Goal: Task Accomplishment & Management: Manage account settings

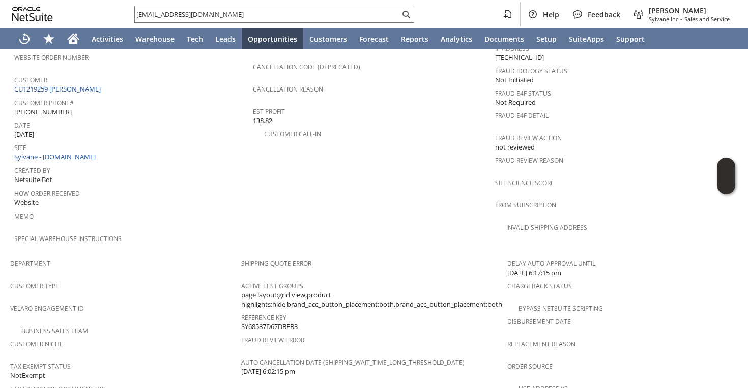
scroll to position [659, 0]
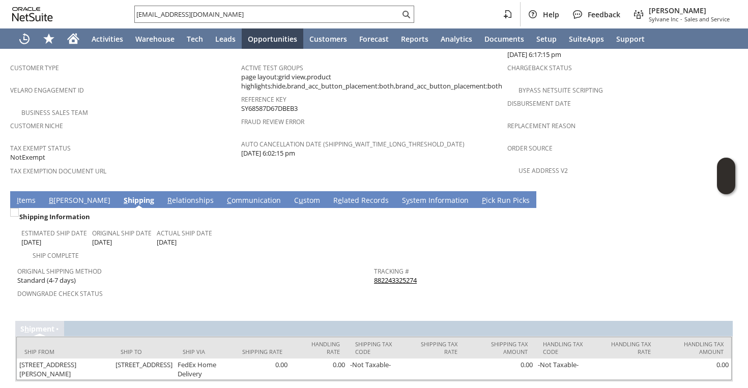
click at [27, 195] on link "I tems" at bounding box center [26, 200] width 24 height 11
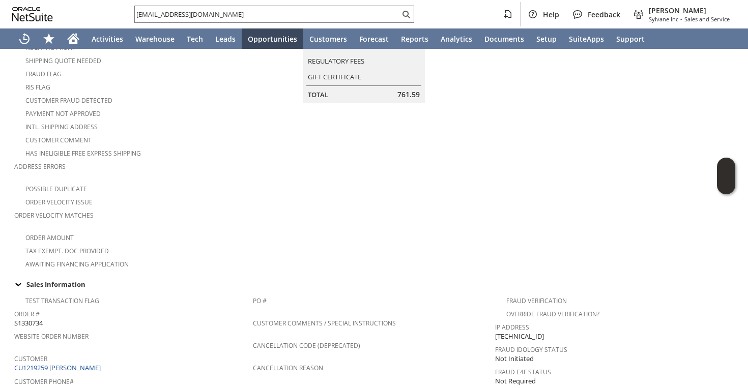
scroll to position [223, 0]
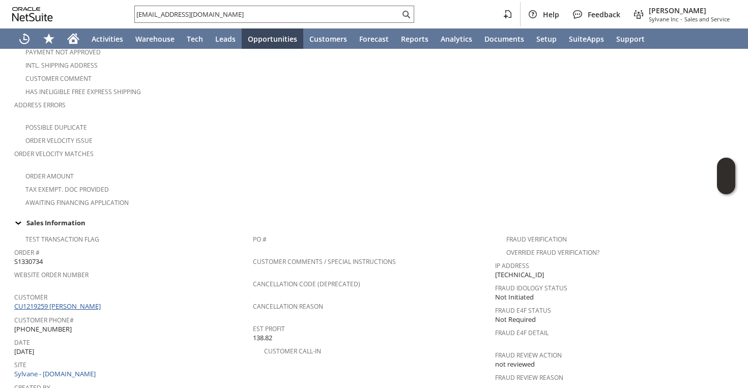
click at [81, 302] on link "CU1219259 Terese Greene" at bounding box center [58, 306] width 89 height 9
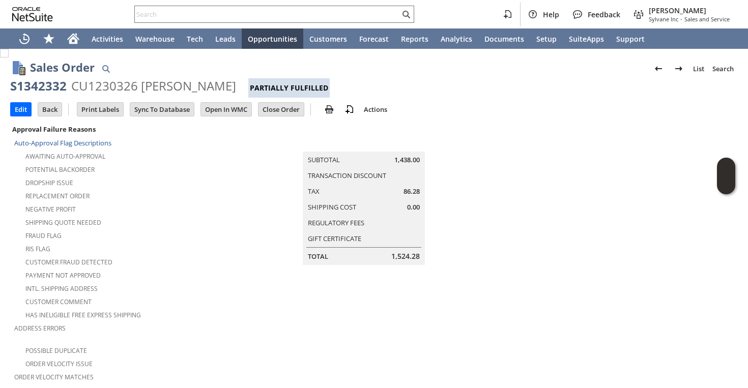
click at [139, 209] on div "Negative Profit" at bounding box center [129, 208] width 230 height 12
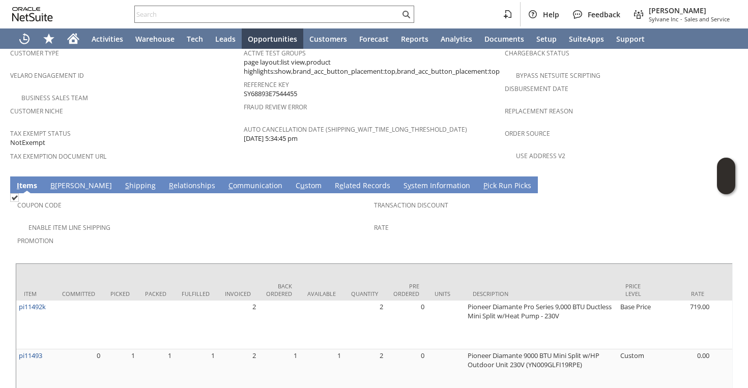
scroll to position [741, 0]
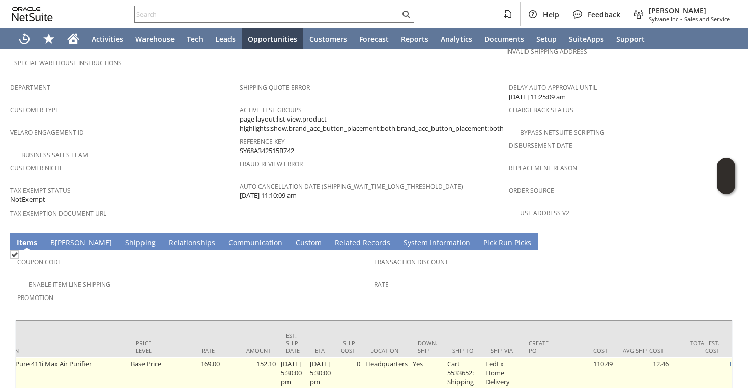
scroll to position [0, 508]
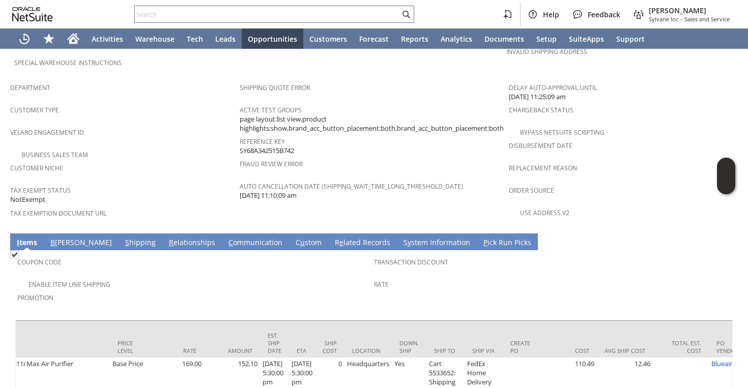
click at [123, 238] on link "S hipping" at bounding box center [141, 243] width 36 height 11
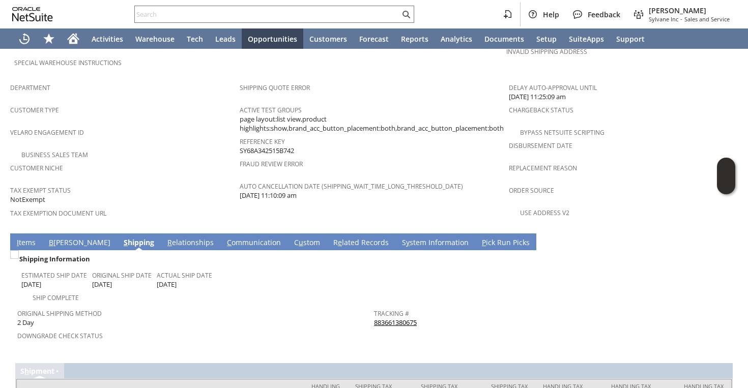
click at [388, 318] on link "883661380675" at bounding box center [395, 322] width 43 height 9
click at [211, 80] on div "Department" at bounding box center [122, 90] width 224 height 21
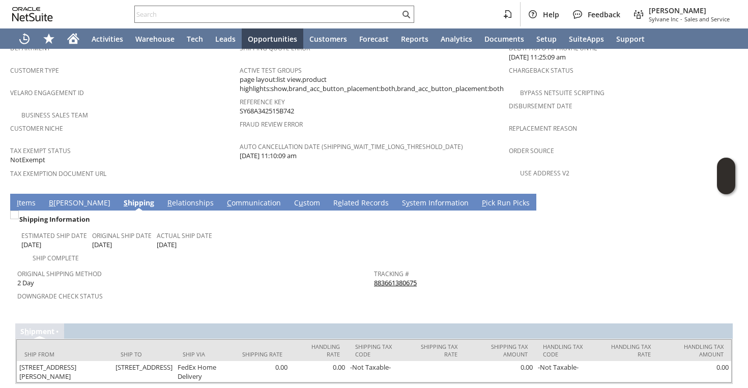
scroll to position [659, 0]
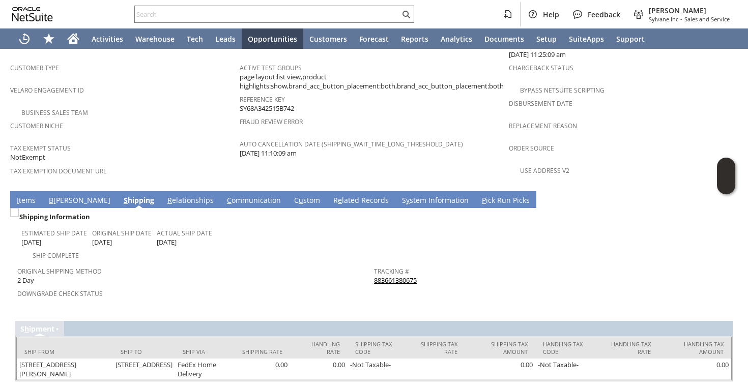
click at [26, 195] on link "I tems" at bounding box center [26, 200] width 24 height 11
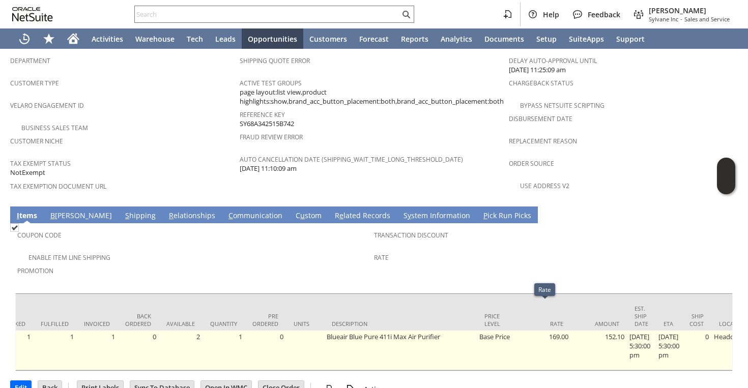
scroll to position [0, 0]
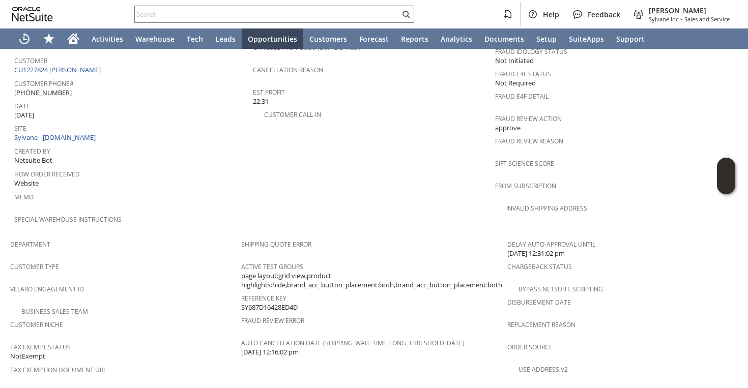
scroll to position [455, 0]
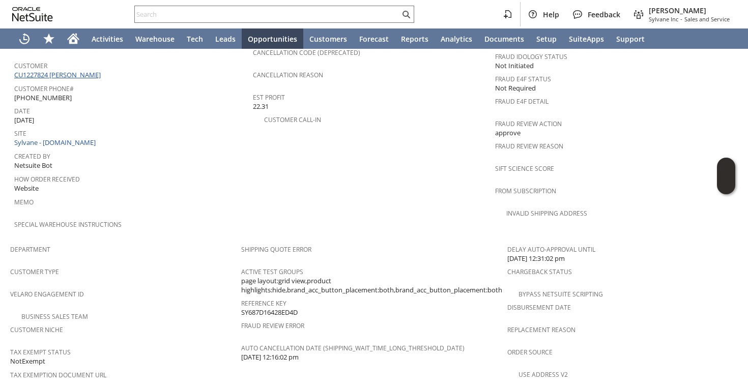
click at [82, 70] on link "CU1227824 Dana L Morton" at bounding box center [58, 74] width 89 height 9
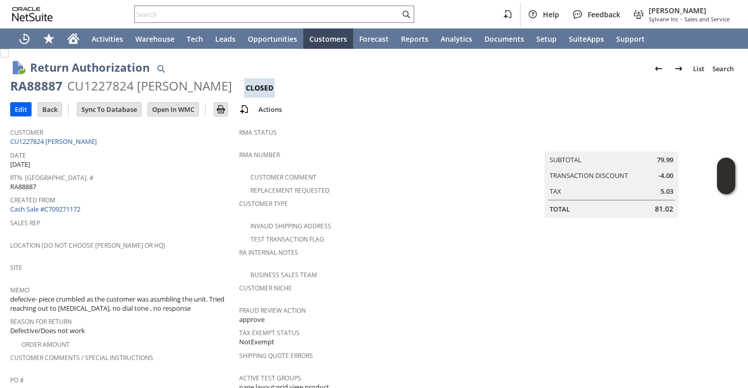
click at [26, 108] on input "Edit" at bounding box center [21, 109] width 20 height 13
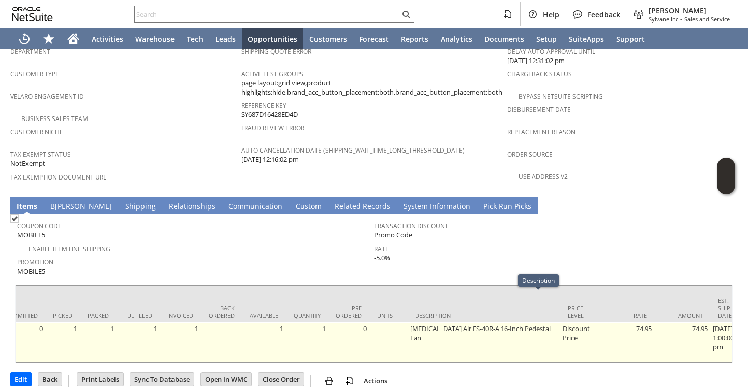
scroll to position [0, 60]
drag, startPoint x: 650, startPoint y: 304, endPoint x: 628, endPoint y: 299, distance: 22.1
click at [648, 323] on td "74.95" at bounding box center [624, 343] width 56 height 40
drag, startPoint x: 648, startPoint y: 299, endPoint x: 634, endPoint y: 299, distance: 14.2
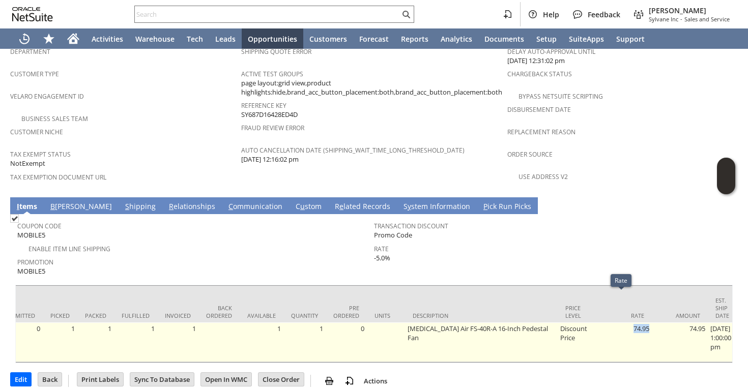
click at [634, 323] on td "74.95" at bounding box center [624, 343] width 56 height 40
copy td "74.95"
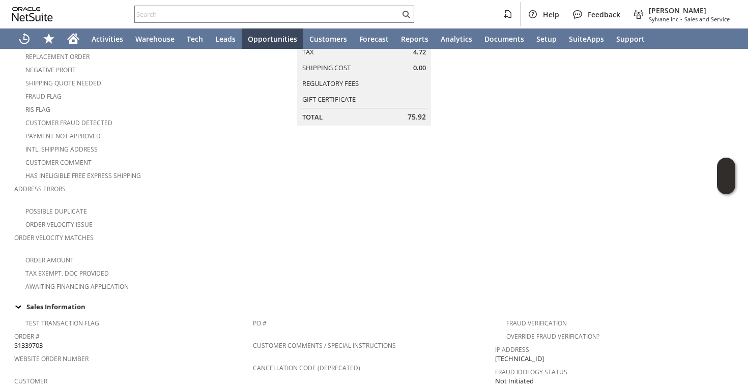
scroll to position [0, 0]
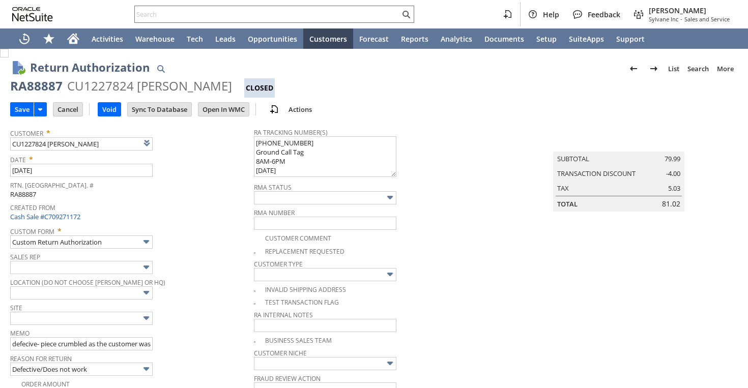
scroll to position [268, 0]
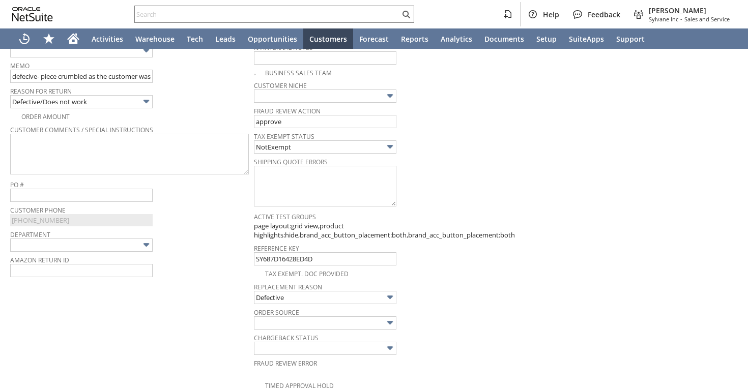
type input "Add"
type input "Copy Previous"
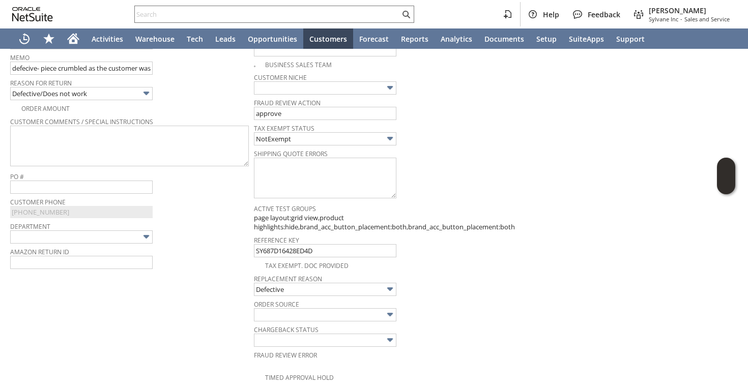
scroll to position [616, 0]
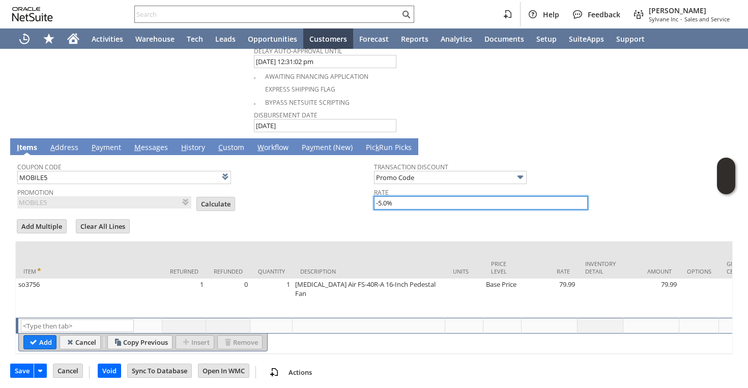
click at [379, 202] on input "-5.0%" at bounding box center [481, 202] width 214 height 13
click at [377, 204] on input "5.0%" at bounding box center [481, 202] width 214 height 13
type input "-5.0%"
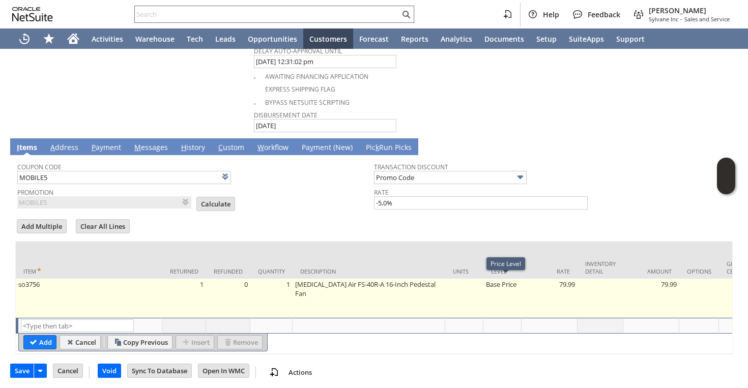
click at [504, 279] on td "Base Price" at bounding box center [502, 298] width 38 height 39
type input "Base Price"
type input "OK"
type input "Make Copy"
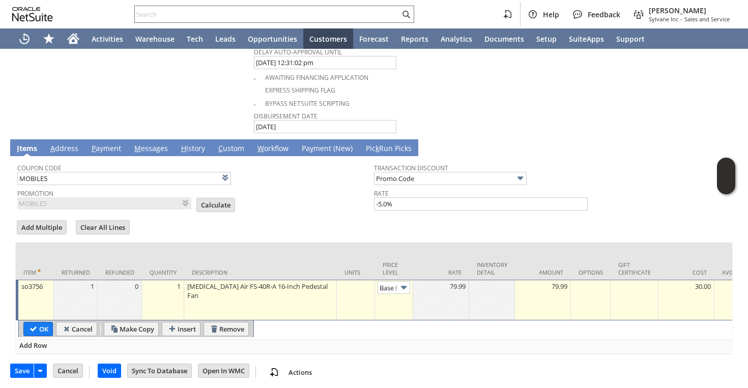
scroll to position [0, 15]
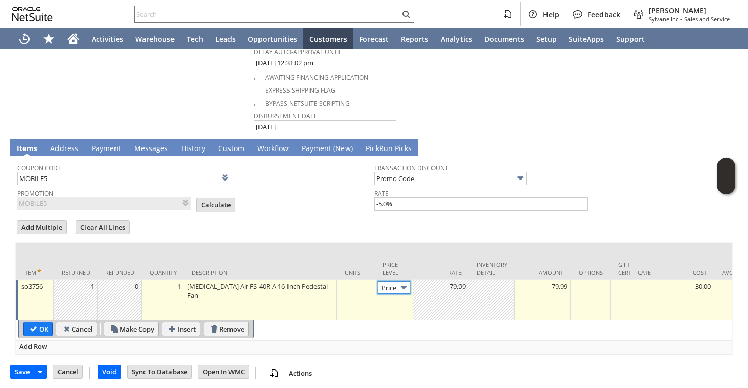
click at [405, 283] on img at bounding box center [404, 288] width 12 height 12
click at [386, 311] on td "Base Price" at bounding box center [394, 300] width 38 height 41
type input "Disco...rice"
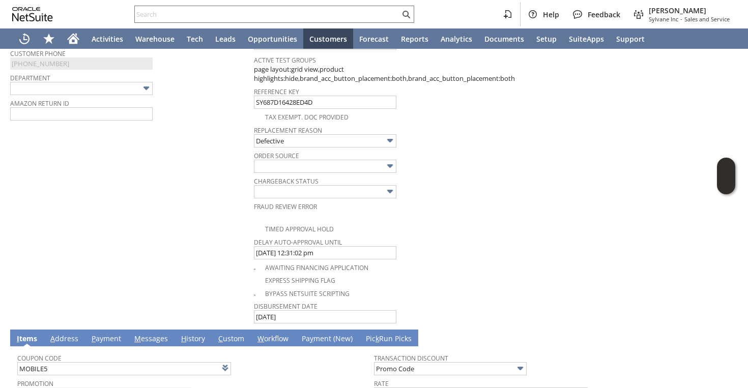
scroll to position [461, 0]
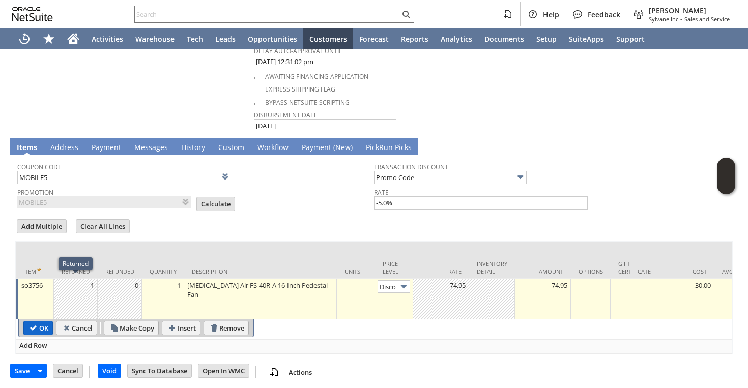
click at [43, 323] on input "OK" at bounding box center [38, 328] width 28 height 13
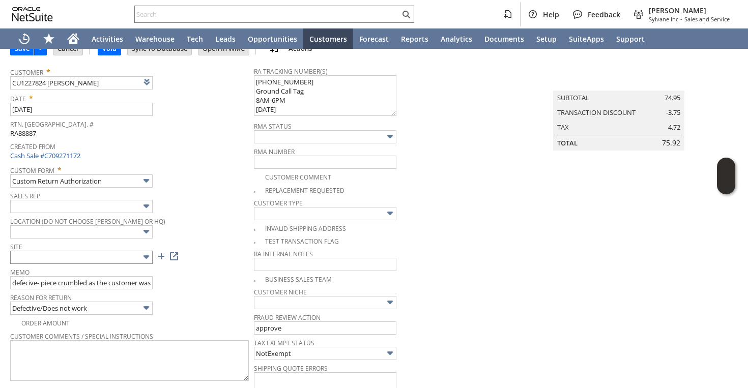
scroll to position [74, 0]
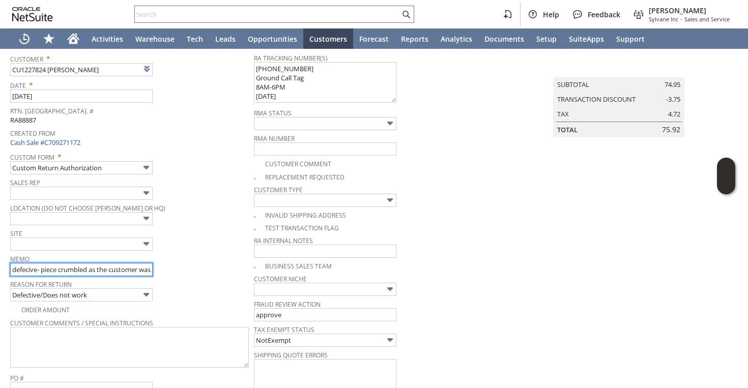
click at [97, 267] on input "defecive- piece crumbled as the customer was assmbling the unit. Tried reaching…" at bounding box center [81, 269] width 142 height 13
click at [140, 270] on input "defecive- piece crumbled as the customer was assmbling the unit. Tried reaching…" at bounding box center [81, 269] width 142 height 13
click at [152, 270] on input "defecive- piece crumbled as the customer was assmbling the unit. Tried reaching…" at bounding box center [81, 269] width 142 height 13
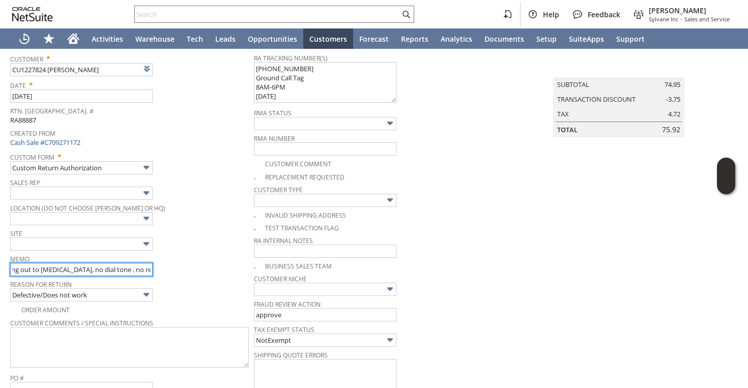
click at [152, 270] on input "defecive- piece crumbled as the customer was assmbling the unit. Tried reaching…" at bounding box center [81, 269] width 142 height 13
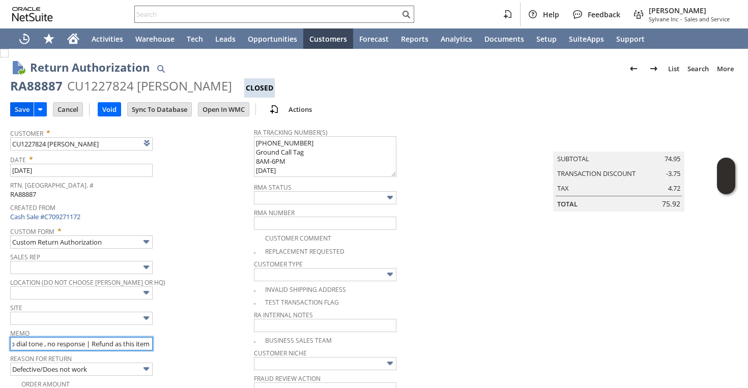
type input "defecive- piece crumbled as the customer was assmbling the unit. Tried reaching…"
click at [17, 106] on input "Save" at bounding box center [22, 109] width 23 height 13
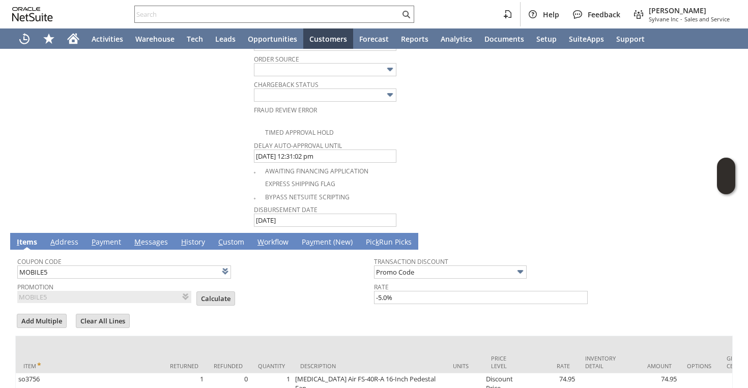
scroll to position [616, 0]
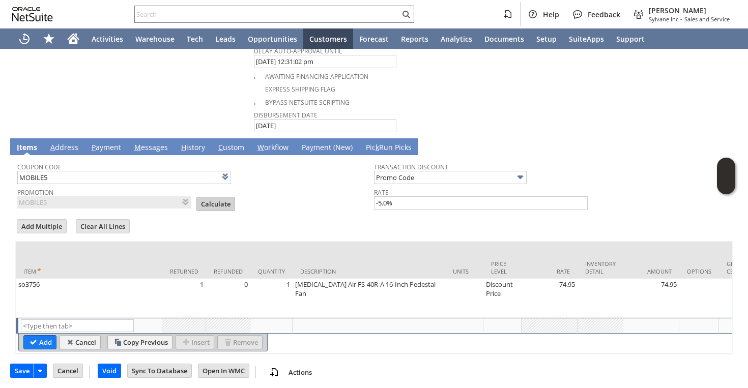
click at [208, 201] on input "Calculate" at bounding box center [216, 203] width 38 height 13
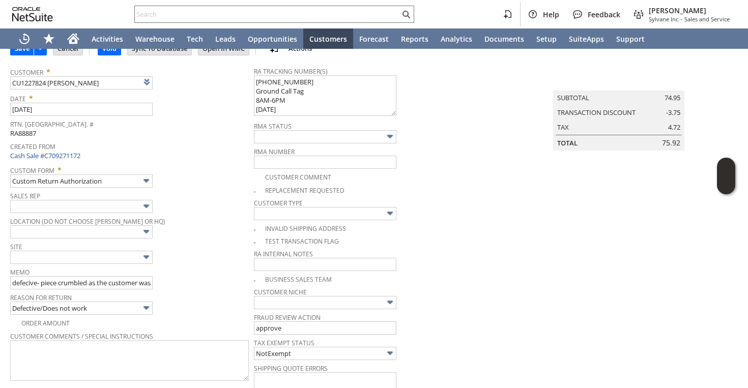
scroll to position [0, 0]
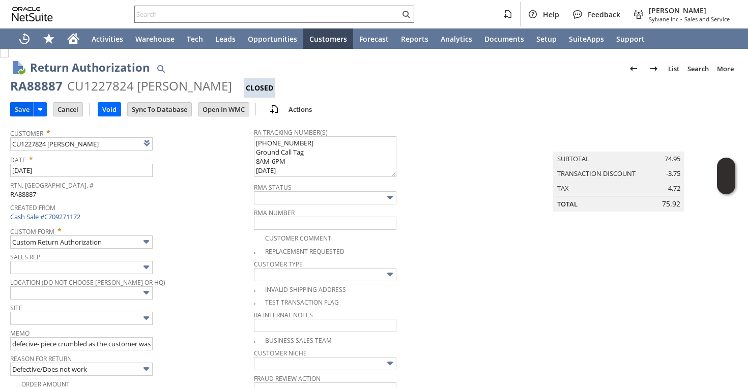
click at [20, 106] on input "Save" at bounding box center [22, 109] width 23 height 13
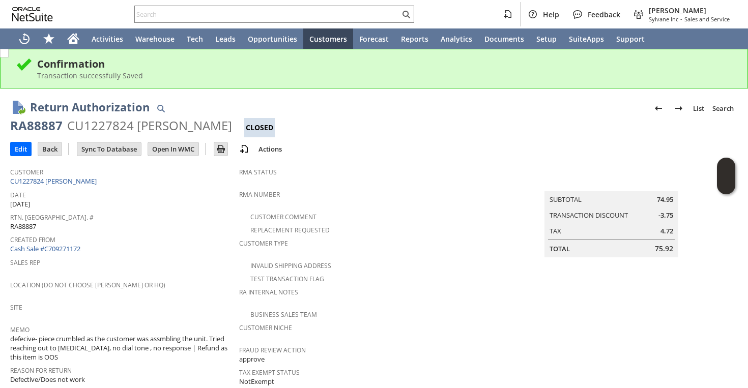
click at [36, 124] on div "RA88887" at bounding box center [36, 126] width 52 height 16
copy div "RA88887"
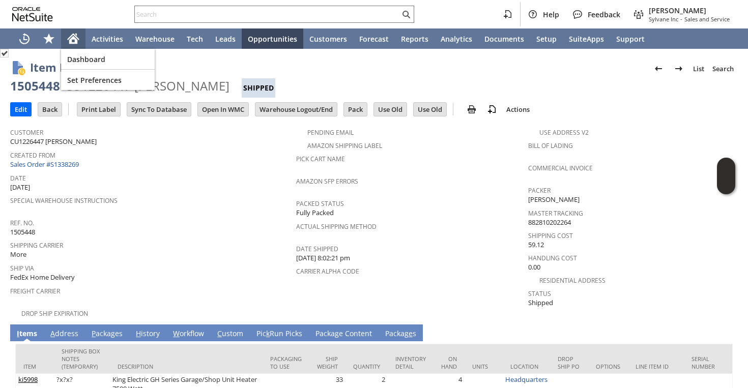
click at [72, 36] on icon "Home" at bounding box center [74, 37] width 12 height 7
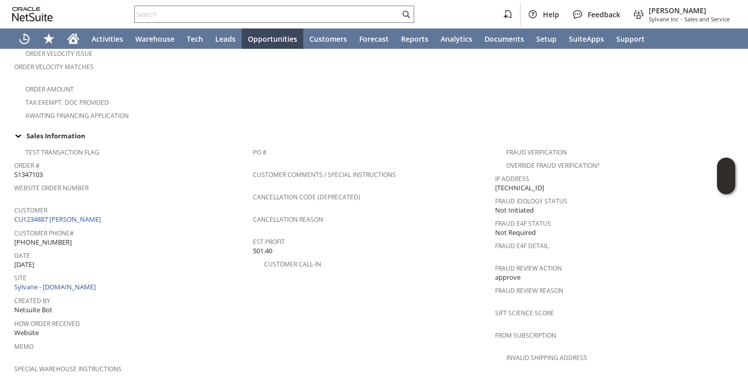
scroll to position [405, 0]
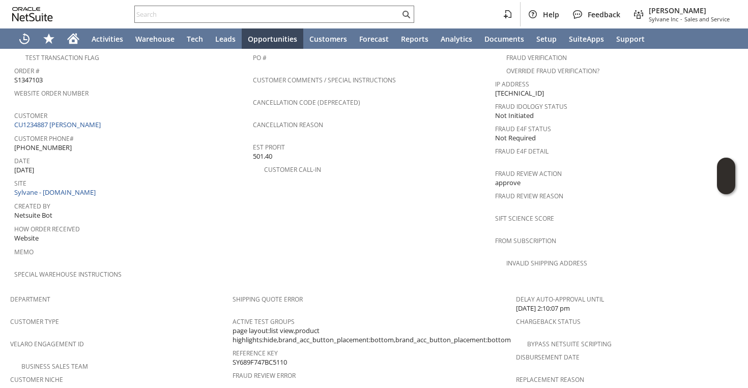
click at [94, 108] on span "Customer" at bounding box center [131, 114] width 234 height 12
click at [93, 120] on link "CU1234887 [PERSON_NAME]" at bounding box center [58, 124] width 89 height 9
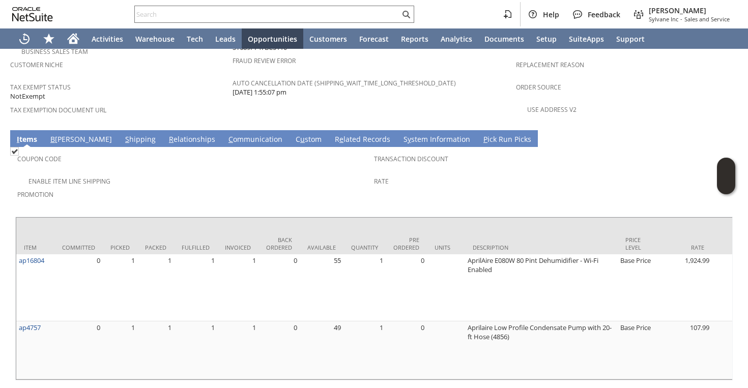
click at [123, 134] on link "S hipping" at bounding box center [141, 139] width 36 height 11
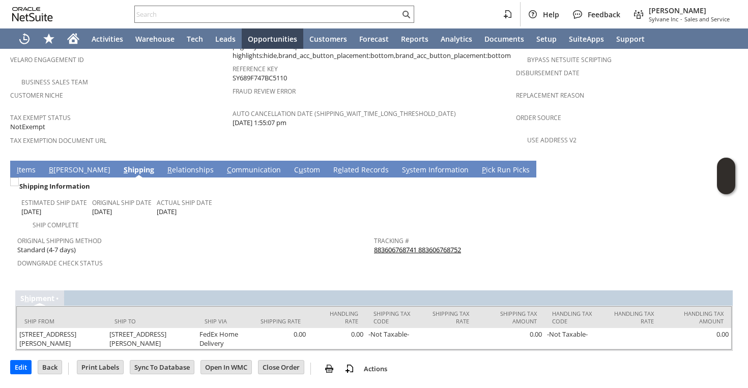
scroll to position [659, 0]
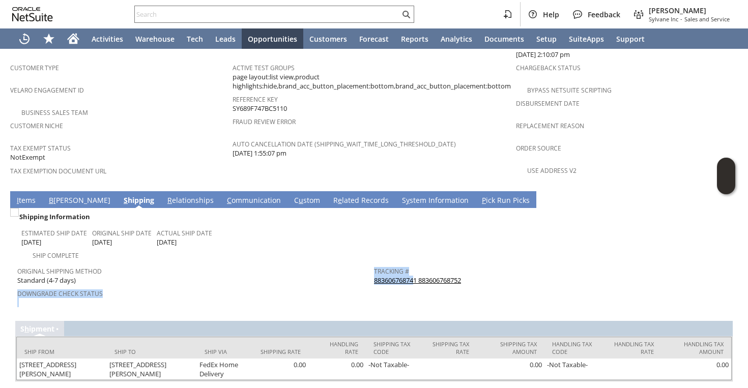
drag, startPoint x: 373, startPoint y: 252, endPoint x: 415, endPoint y: 252, distance: 42.7
click at [415, 262] on tr "Original Shipping Method Standard (4-7 days) Downgrade Check Status Tracking # …" at bounding box center [373, 285] width 713 height 47
drag, startPoint x: 475, startPoint y: 256, endPoint x: 421, endPoint y: 251, distance: 53.6
click at [421, 262] on td "Tracking # 883606768741 883606768752" at bounding box center [552, 274] width 357 height 25
copy link "883606768752"
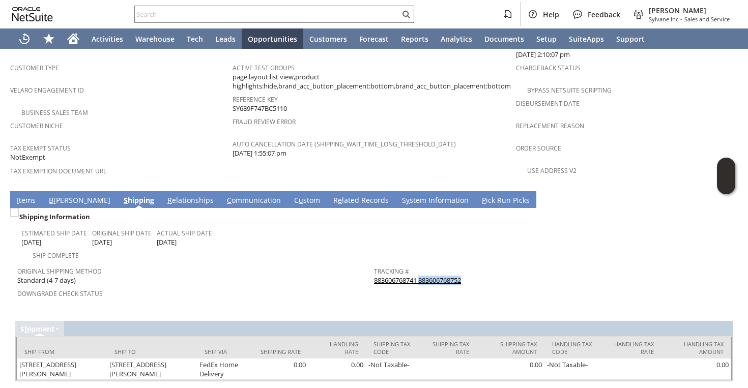
click at [408, 276] on link "883606768741 883606768752" at bounding box center [417, 280] width 87 height 9
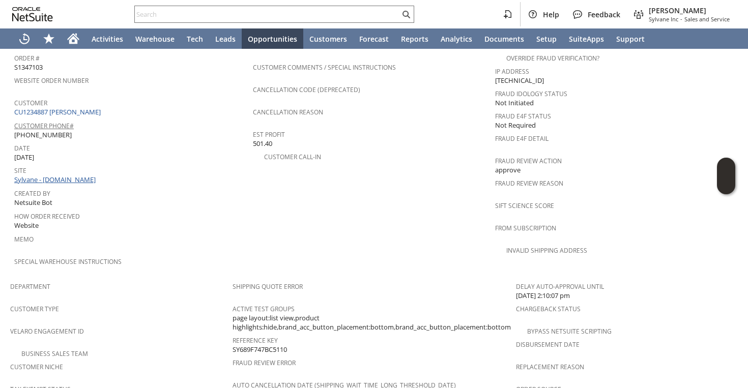
scroll to position [412, 0]
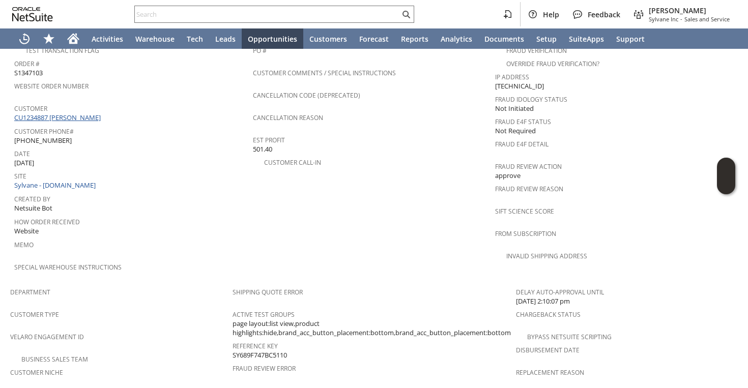
click at [71, 113] on link "CU1234887 [PERSON_NAME]" at bounding box center [58, 117] width 89 height 9
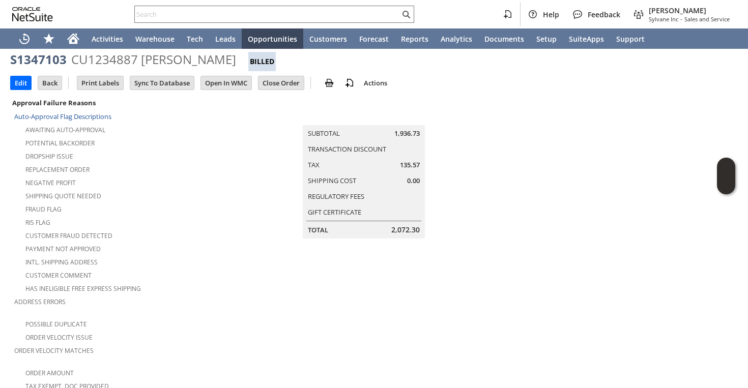
scroll to position [0, 0]
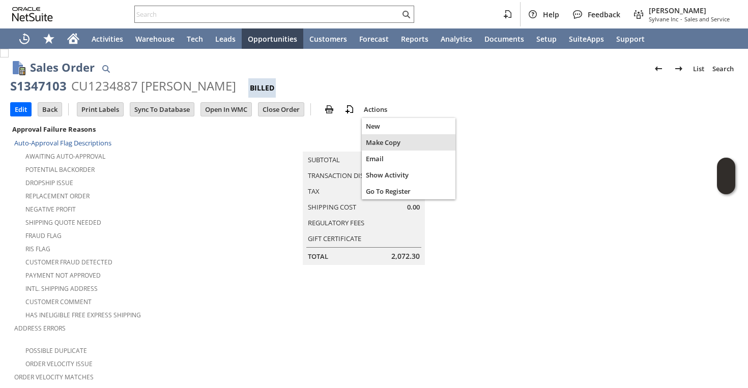
click at [386, 135] on div "Make Copy" at bounding box center [409, 142] width 94 height 16
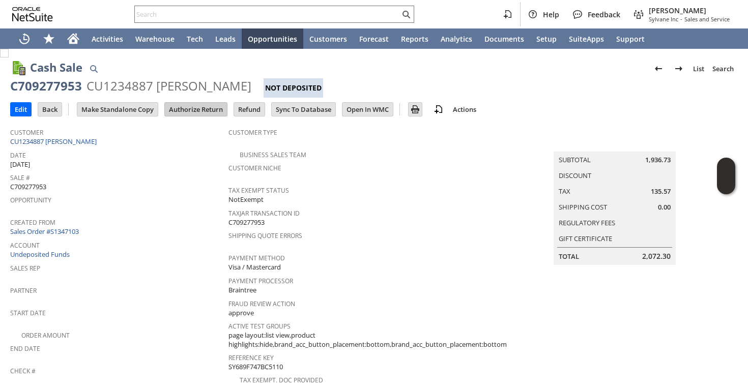
click at [208, 111] on input "Authorize Return" at bounding box center [196, 109] width 62 height 13
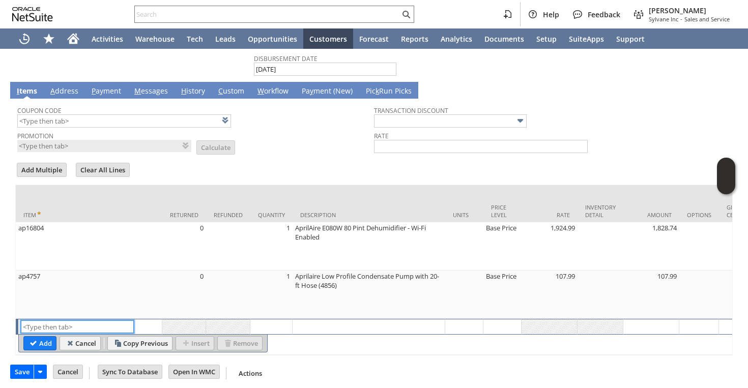
scroll to position [671, 0]
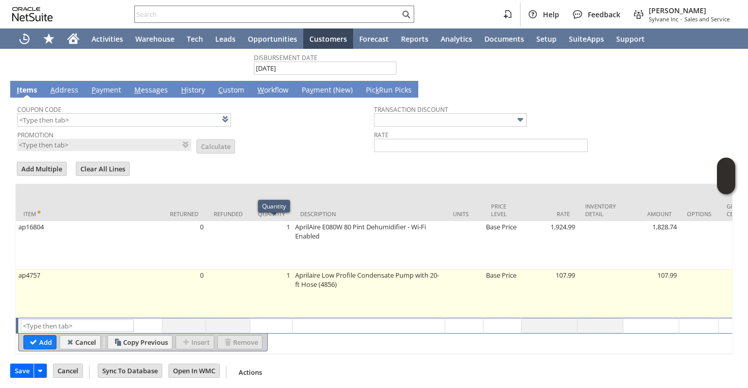
click at [214, 271] on td at bounding box center [228, 294] width 44 height 48
type input "ap4757"
type input "OK"
type input "Make Copy"
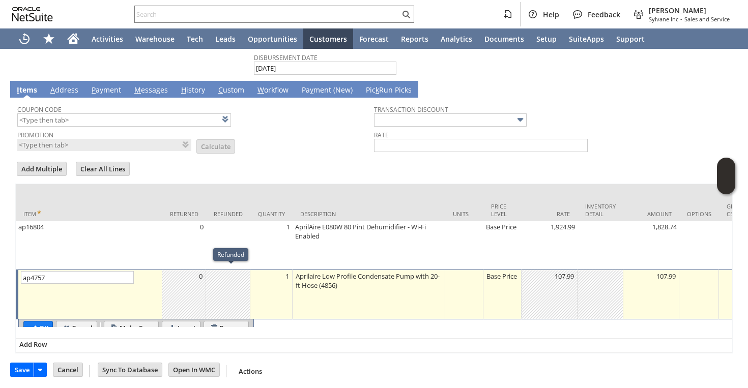
scroll to position [670, 0]
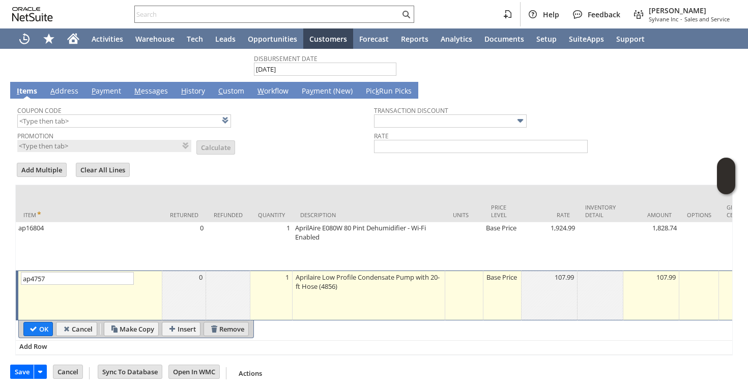
click at [220, 329] on input "Remove" at bounding box center [226, 329] width 44 height 13
type input "Add"
type input "Copy Previous"
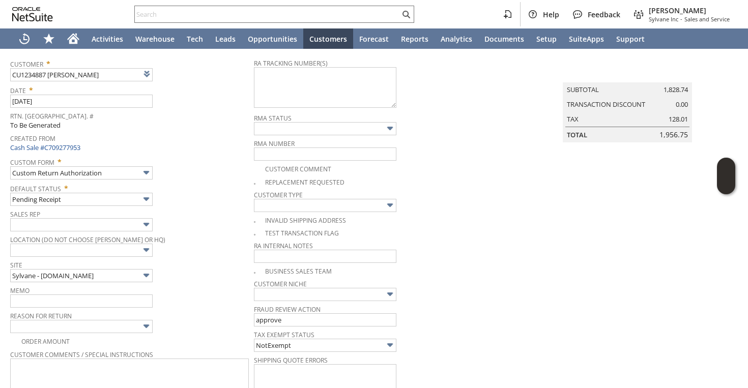
scroll to position [60, 0]
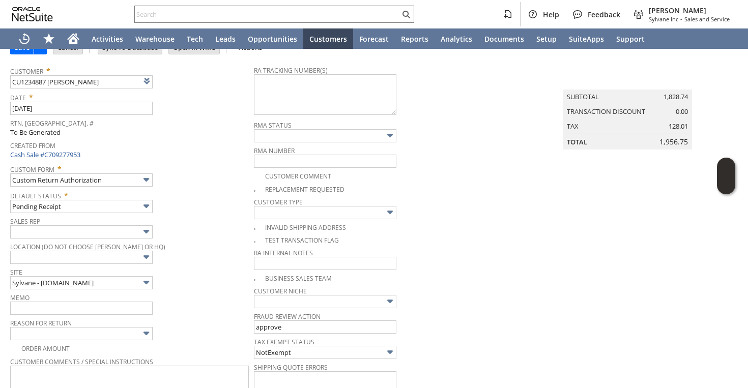
checkbox input "true"
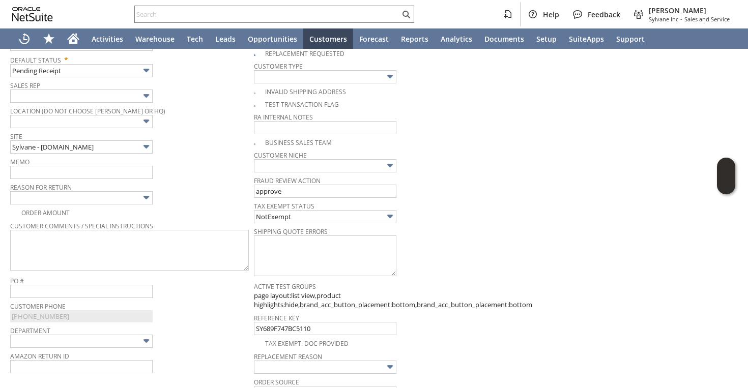
scroll to position [185, 0]
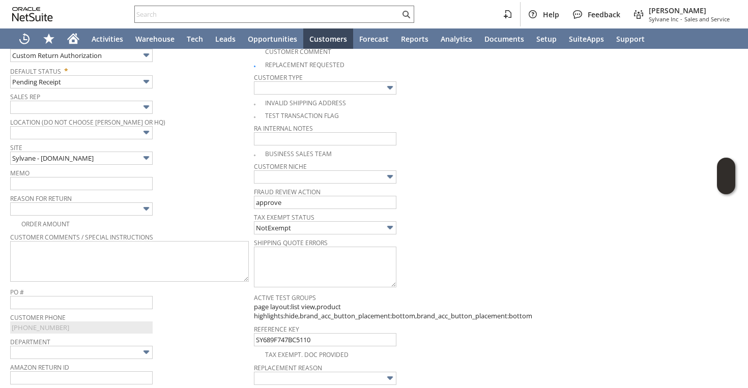
click at [90, 175] on span "Memo" at bounding box center [129, 171] width 239 height 11
click at [84, 182] on input "text" at bounding box center [81, 183] width 142 height 13
type input "u"
click at [124, 180] on input "Returning back to us as it was damaged in transit and FedEx is unable to delive…" at bounding box center [81, 183] width 142 height 13
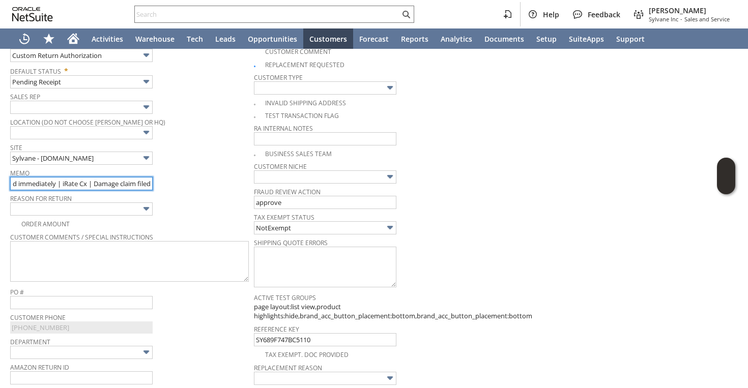
drag, startPoint x: 82, startPoint y: 184, endPoint x: 89, endPoint y: 183, distance: 6.7
click at [89, 183] on input "Returning back to us as it was damaged in transit and FedEx is unable to delive…" at bounding box center [81, 183] width 142 height 13
click at [117, 182] on input "Returning back to us as it was damaged in transit and FedEx is unable to delive…" at bounding box center [81, 183] width 142 height 13
type input "Returning back to us as it was damaged in transit and FedEx is unable to delive…"
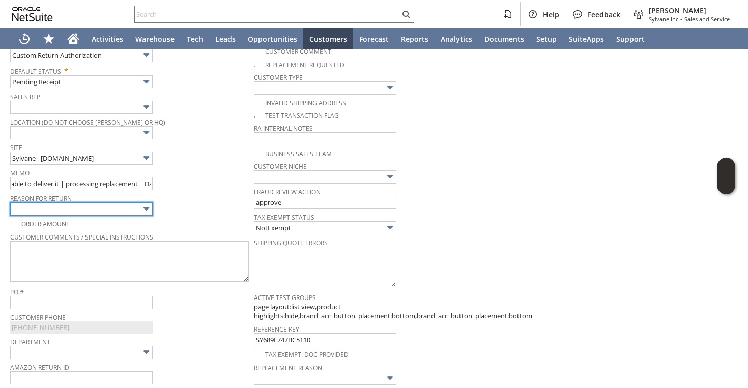
click at [123, 210] on input "text" at bounding box center [81, 209] width 142 height 13
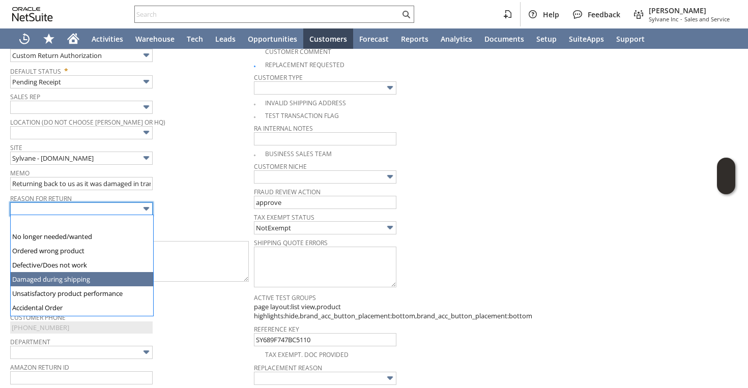
type input "Damaged during shipping"
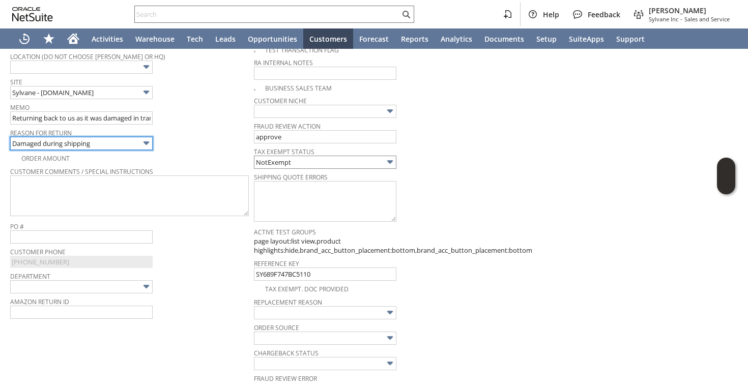
scroll to position [282, 0]
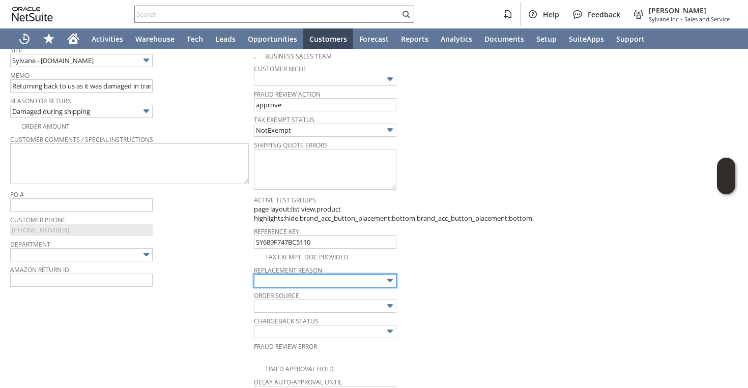
click at [302, 277] on input "text" at bounding box center [325, 280] width 142 height 13
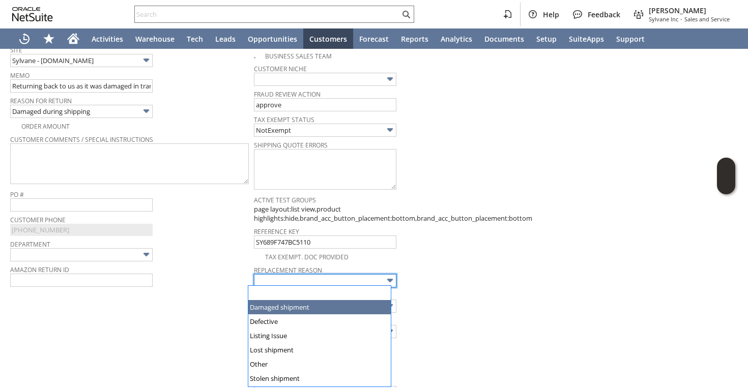
type input "Damaged shipment"
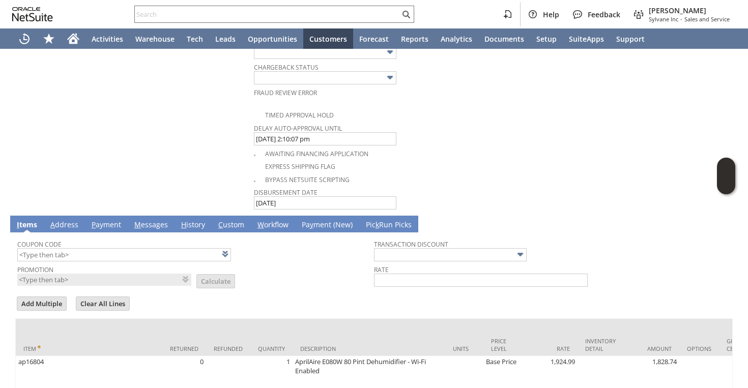
scroll to position [623, 0]
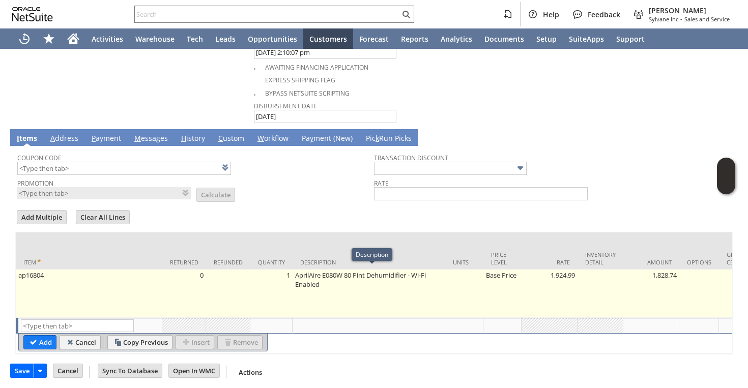
click at [494, 276] on td "Base Price" at bounding box center [502, 294] width 38 height 48
type input "Base Price"
type input "1,924.99"
type input "OK"
type input "Make Copy"
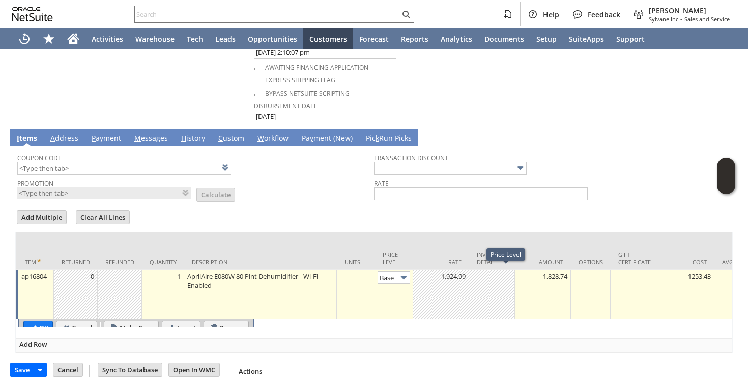
scroll to position [622, 0]
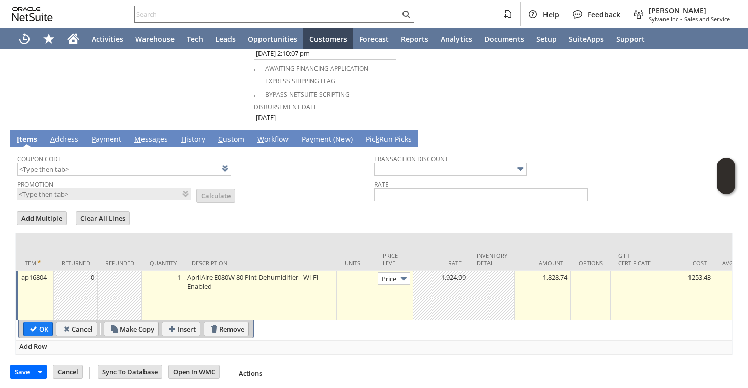
type input "Custom"
click at [437, 274] on div at bounding box center [441, 277] width 50 height 10
type input "0.00"
click at [28, 326] on input "OK" at bounding box center [38, 329] width 28 height 13
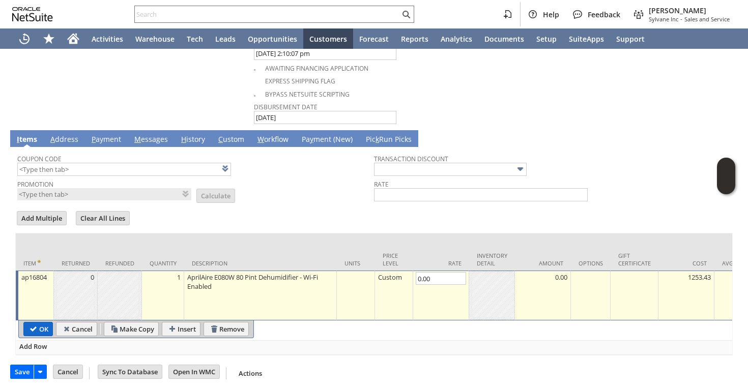
type input "Add"
type input "Copy Previous"
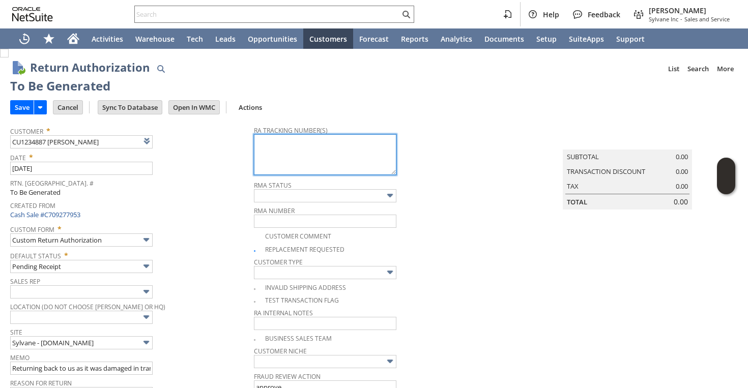
click at [279, 162] on textarea at bounding box center [325, 154] width 142 height 41
paste textarea "883606768752"
type textarea "883606768752"
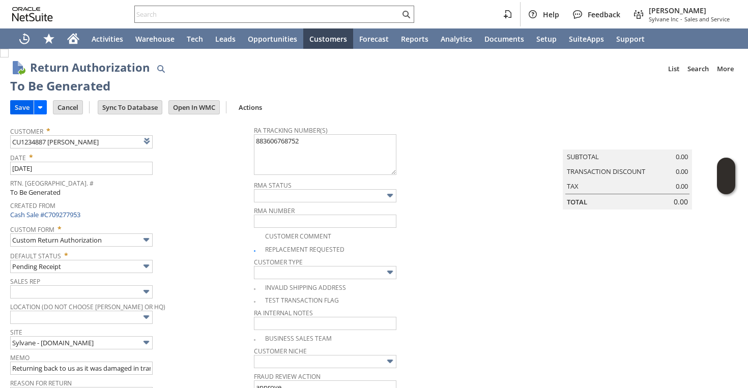
click at [21, 107] on input "Save" at bounding box center [22, 107] width 23 height 13
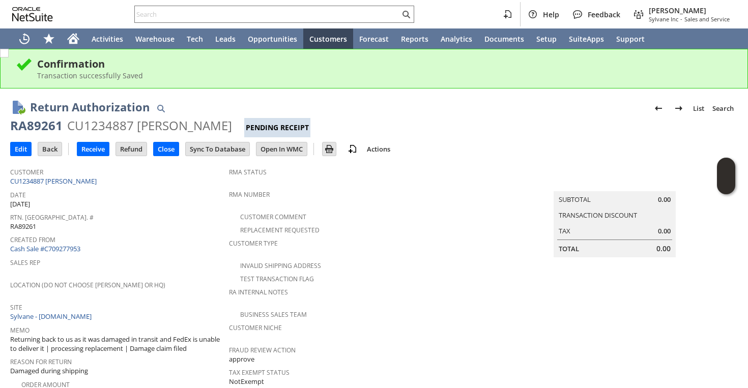
scroll to position [296, 0]
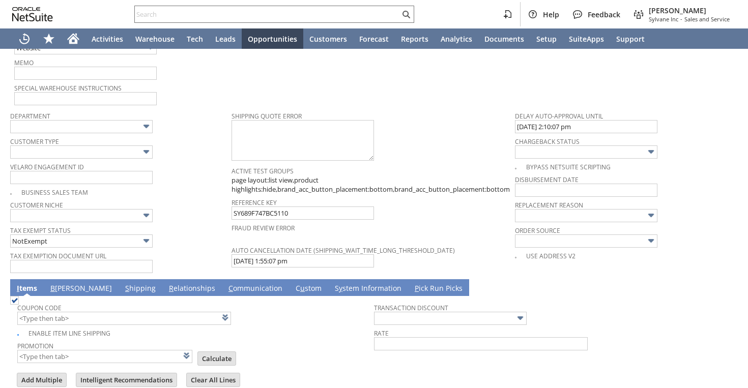
scroll to position [711, 0]
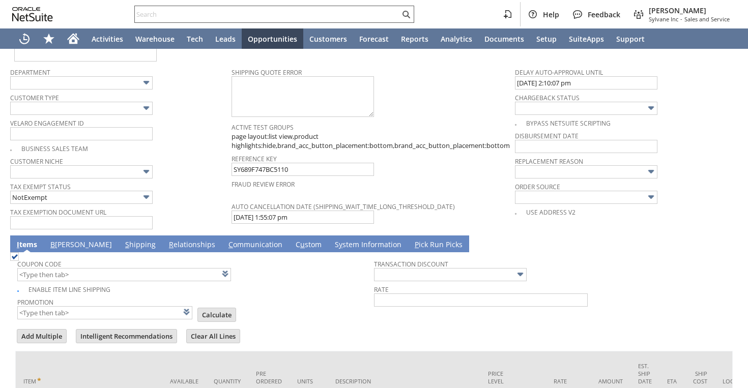
type input "Headquarters - Phone/Fax"
type input "Make Copy"
type input "Intelligent Recommendations¹⁰"
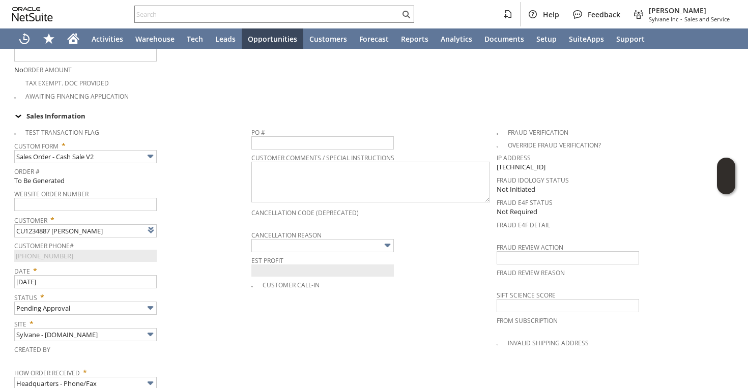
scroll to position [536, 0]
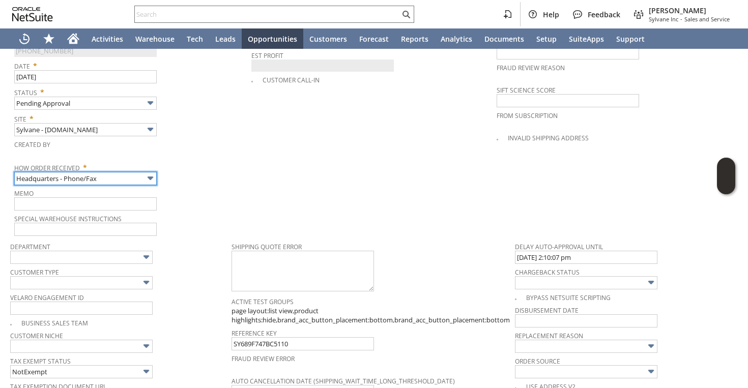
click at [131, 173] on input "Headquarters - Phone/Fax" at bounding box center [85, 178] width 142 height 13
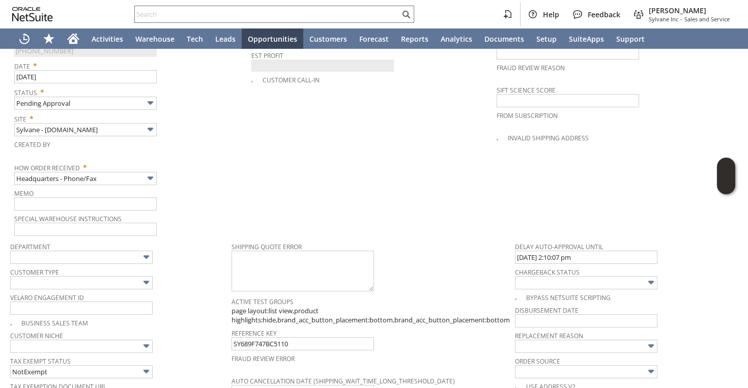
type input "Admin / Replacement Unit"
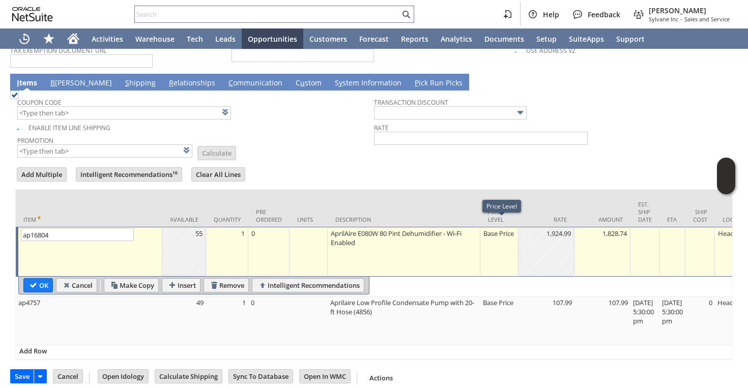
click at [491, 236] on div "Base Price" at bounding box center [499, 233] width 33 height 10
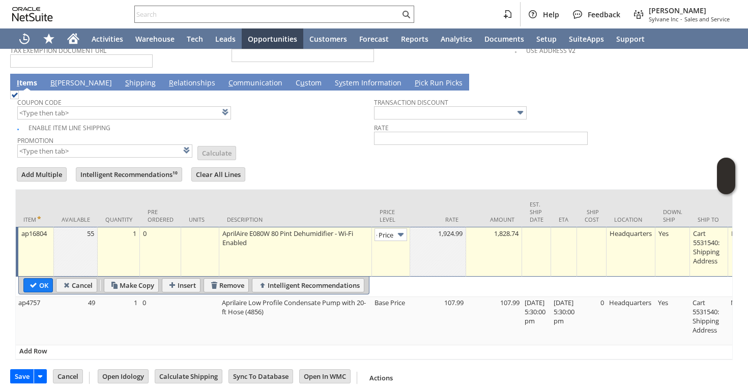
type input "Custom"
click at [462, 231] on td "1,924.99" at bounding box center [438, 252] width 56 height 50
click at [27, 281] on div "Item" at bounding box center [34, 276] width 21 height 13
type input "0.00"
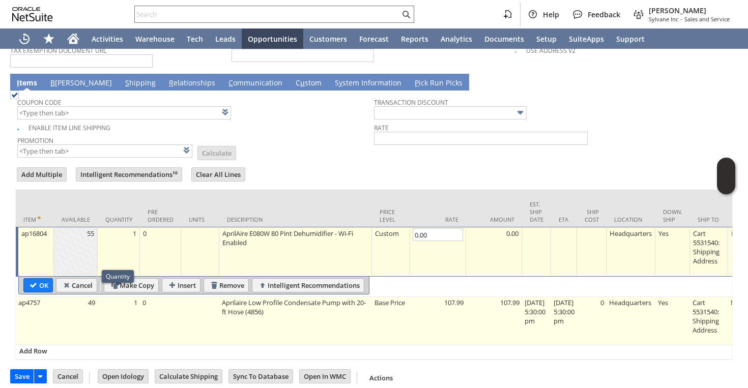
click at [106, 318] on td "1" at bounding box center [119, 321] width 42 height 48
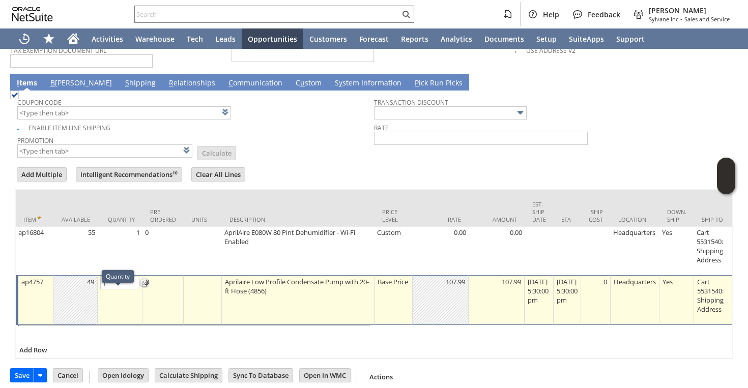
type input "OK"
type input "Make Copy"
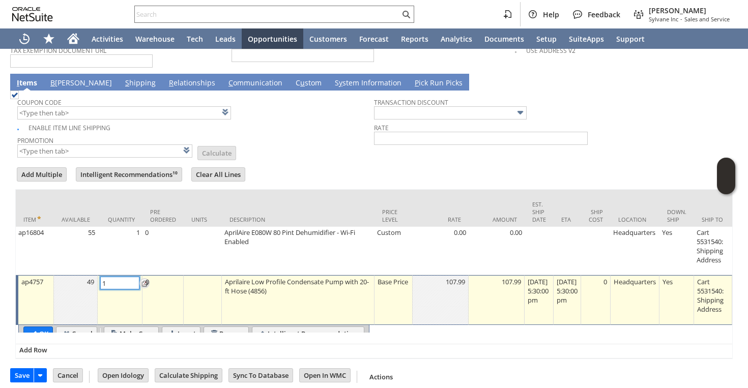
scroll to position [872, 0]
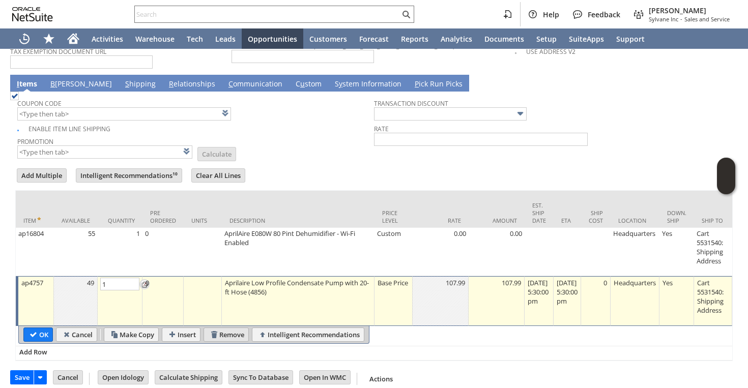
click at [236, 329] on input "Remove" at bounding box center [226, 334] width 44 height 13
type input "Add"
type input "Copy Previous"
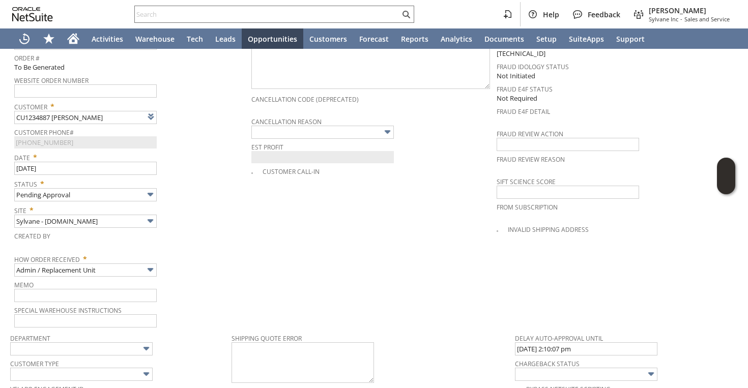
scroll to position [457, 0]
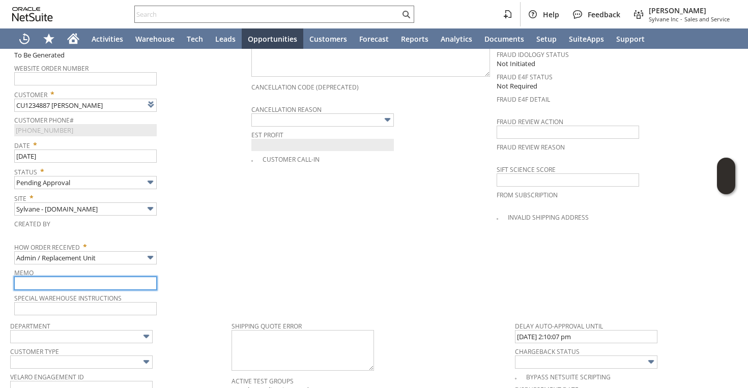
click at [123, 279] on input "text" at bounding box center [85, 283] width 142 height 13
type input "Replacement order as original was damaged during shipping"
click at [113, 277] on input "Replacement order as original was damaged during shipping" at bounding box center [85, 283] width 142 height 13
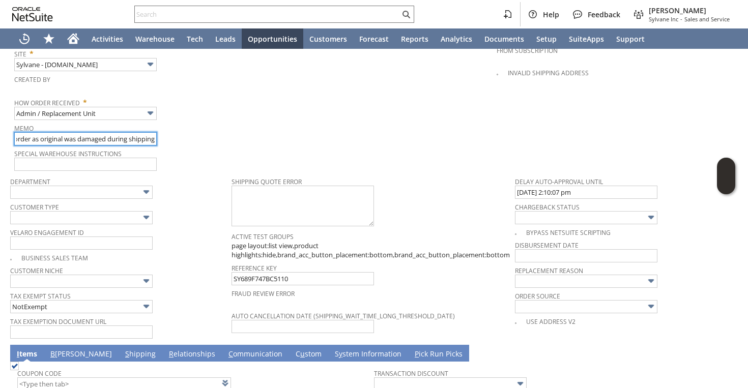
scroll to position [606, 0]
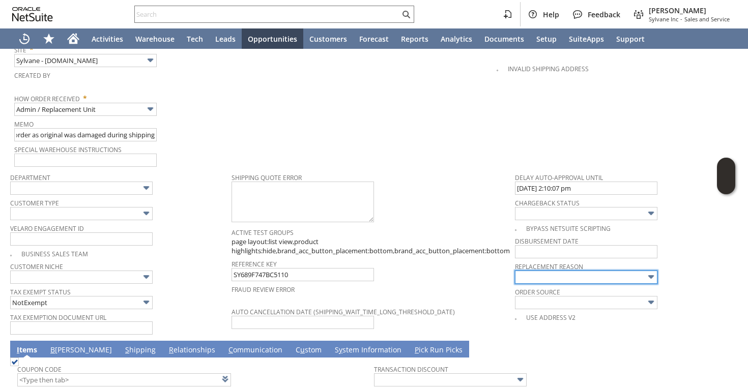
click at [554, 271] on input "text" at bounding box center [586, 277] width 142 height 13
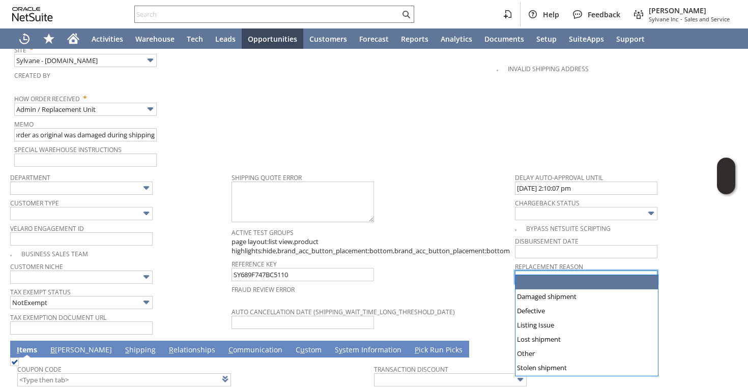
scroll to position [0, 0]
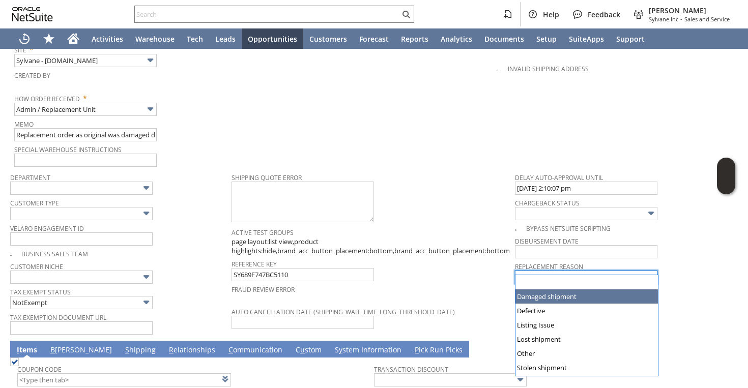
type input "Damaged shipment"
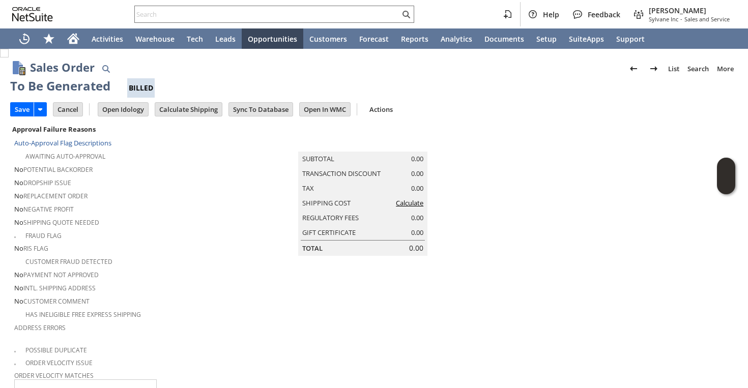
click at [401, 208] on link "Calculate" at bounding box center [409, 202] width 27 height 9
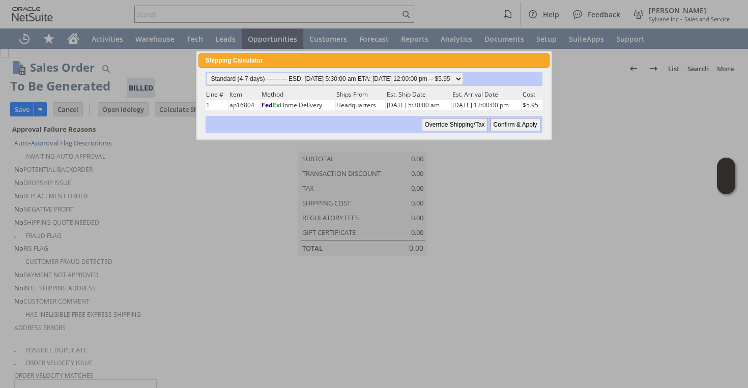
click at [523, 126] on input "Confirm & Apply" at bounding box center [516, 124] width 50 height 13
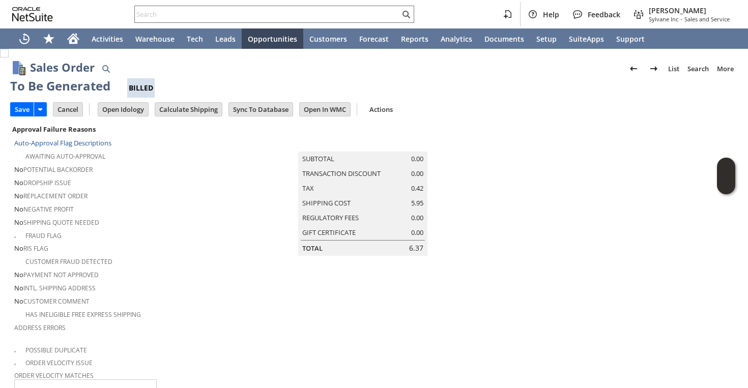
type input "Add"
type input "Copy Previous"
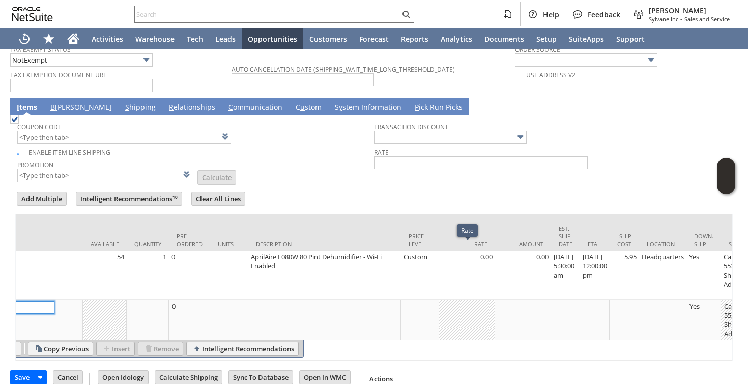
scroll to position [0, 81]
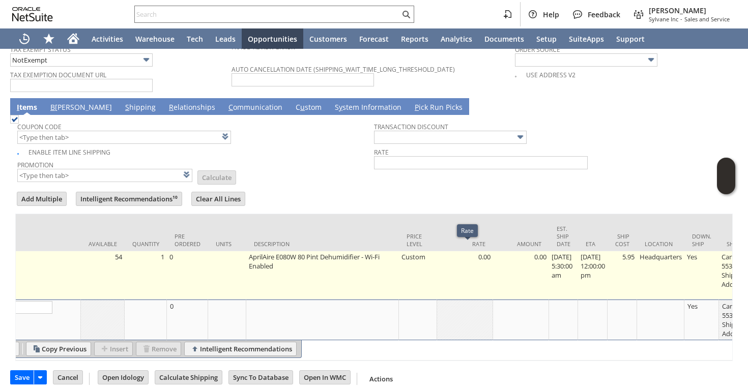
click at [637, 251] on td "5.95" at bounding box center [623, 275] width 30 height 48
type input "5.95"
type input "OK"
type input "Make Copy"
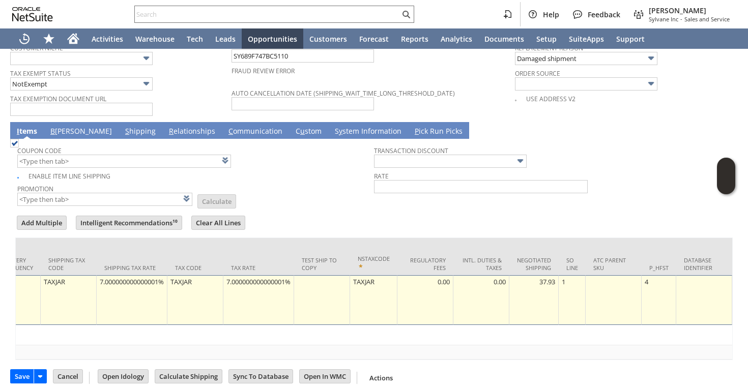
scroll to position [0, 1770]
type input "0"
click at [113, 277] on div "7.000000000000001%" at bounding box center [131, 282] width 65 height 10
type input "0.0%"
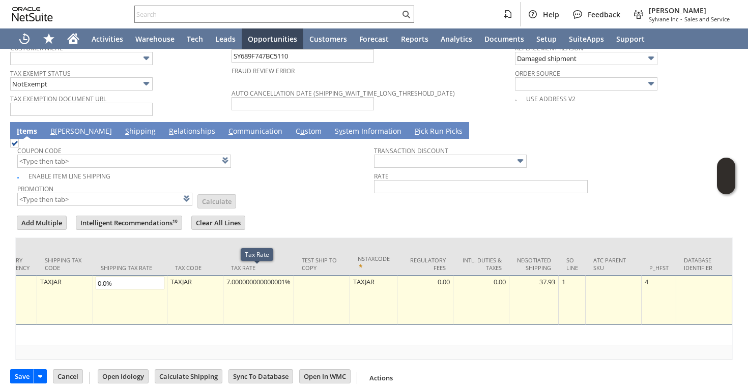
click at [232, 277] on div "7.000000000000001%" at bounding box center [258, 282] width 65 height 10
type input "0"
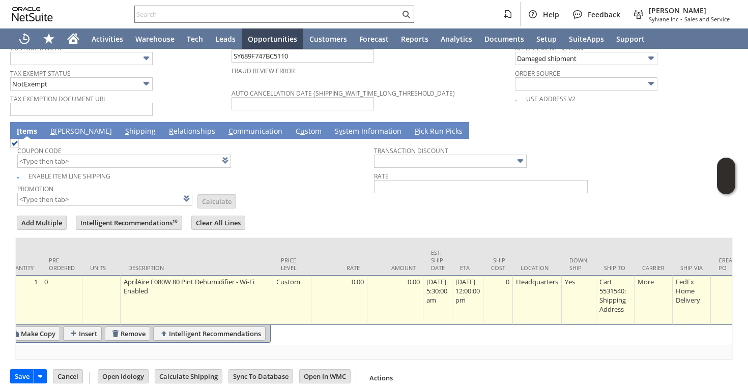
scroll to position [0, 0]
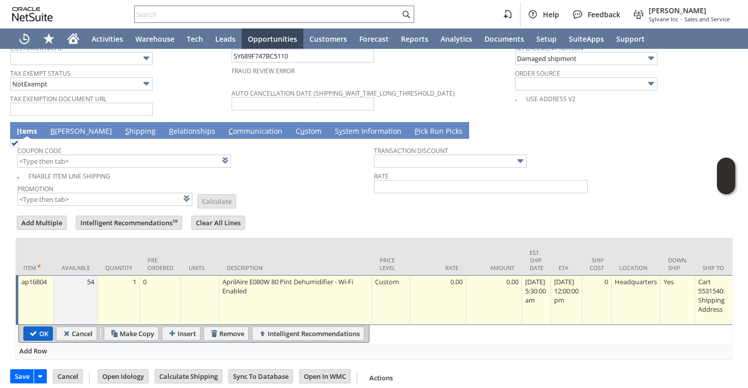
click at [33, 327] on input "OK" at bounding box center [38, 333] width 28 height 13
type input "Add"
type input "Copy Previous"
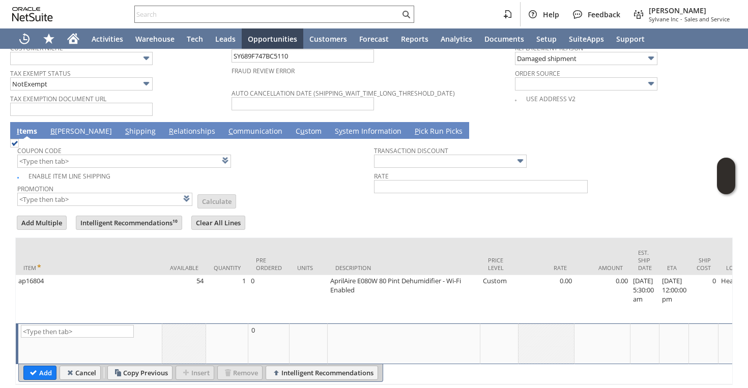
click at [64, 126] on link "B illing" at bounding box center [81, 131] width 67 height 11
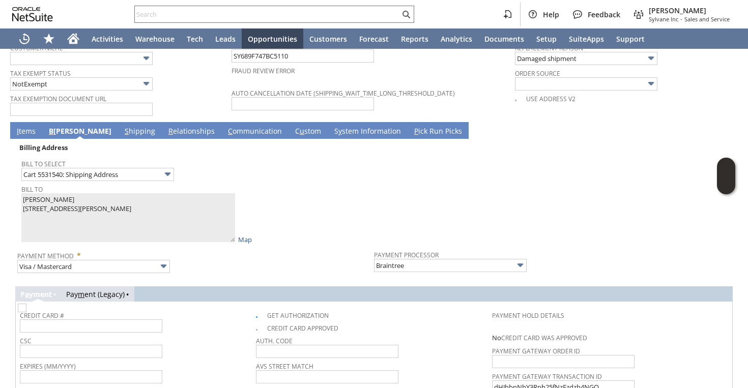
click at [26, 309] on img at bounding box center [22, 308] width 9 height 9
checkbox input "false"
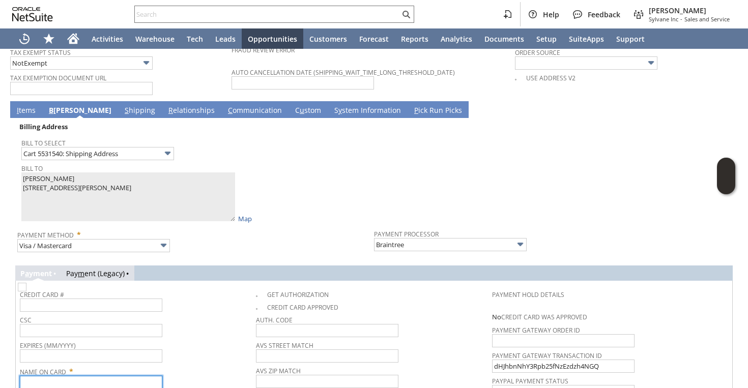
click at [38, 376] on input "text" at bounding box center [91, 382] width 142 height 13
paste input "Gregory LeMonte"
type input "Gregory LeMonte"
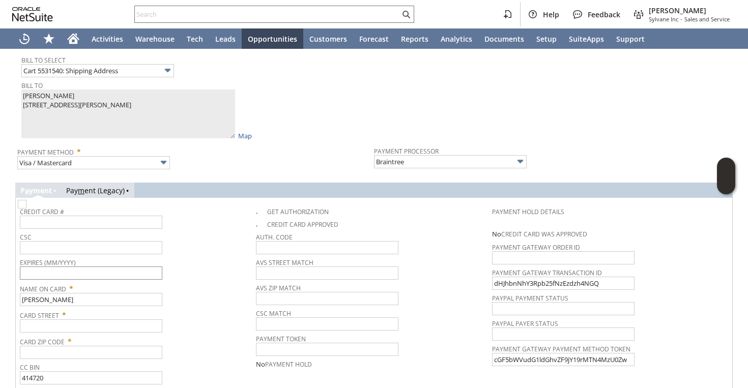
scroll to position [943, 0]
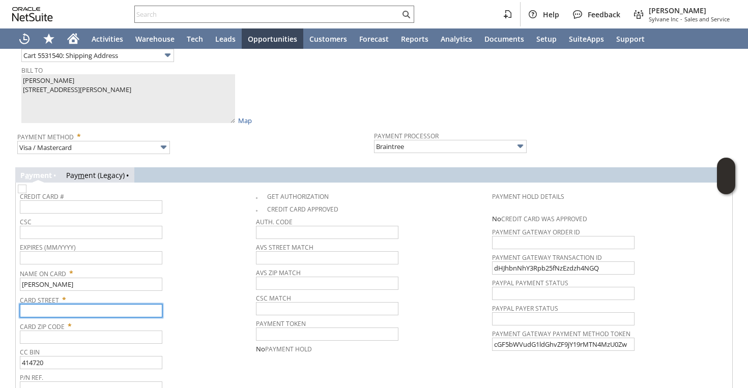
click at [39, 305] on input "text" at bounding box center [91, 310] width 142 height 13
paste input "1009 E Marie Ln"
type input "1009 E Marie Ln"
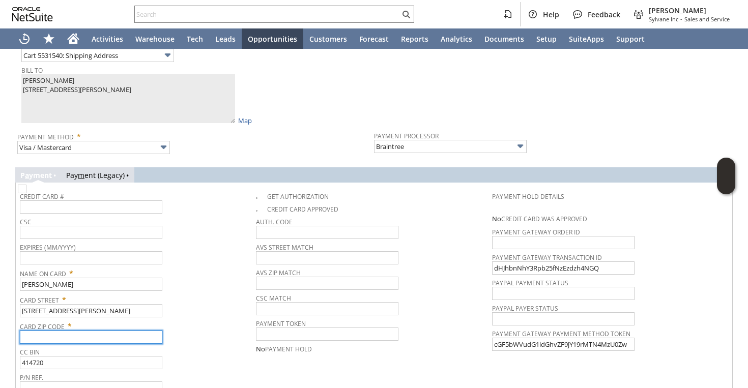
click at [46, 331] on input "text" at bounding box center [91, 337] width 142 height 13
paste input "47401"
type input "47401"
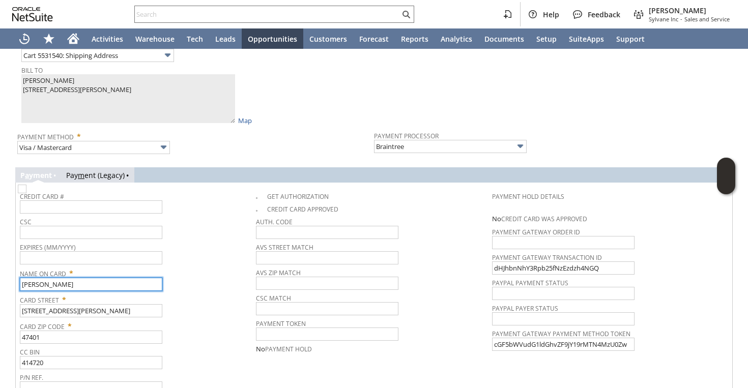
click at [21, 278] on input "Gregory LeMonte" at bounding box center [91, 284] width 142 height 13
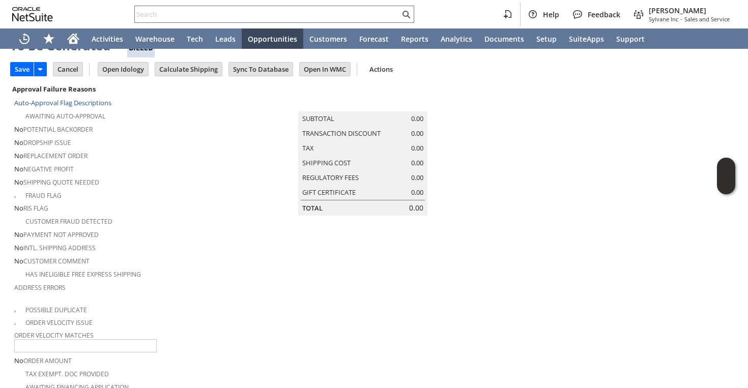
scroll to position [0, 0]
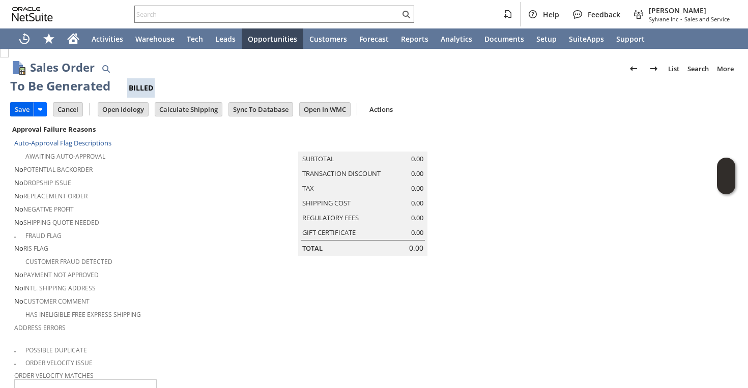
type input "Gregory LeMonte"
click at [19, 105] on input "Save" at bounding box center [22, 109] width 23 height 13
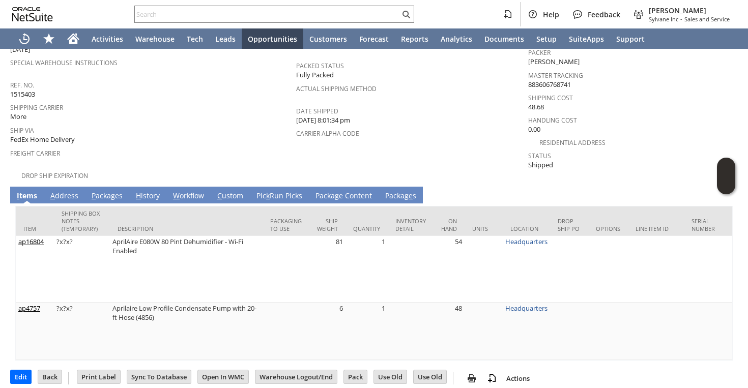
scroll to position [138, 0]
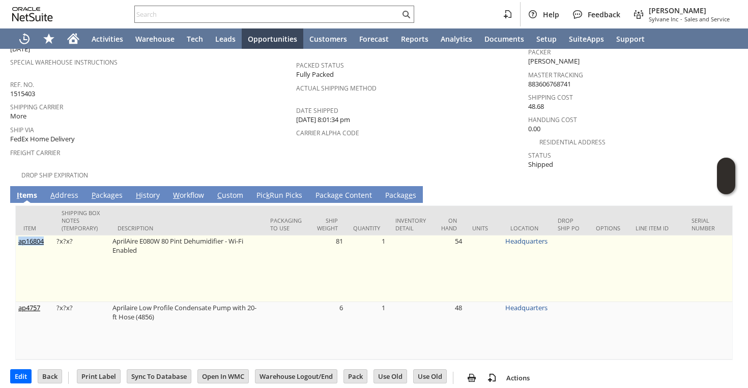
copy link "ap16804"
drag, startPoint x: 48, startPoint y: 236, endPoint x: 17, endPoint y: 233, distance: 31.2
click at [17, 236] on td "ap16804" at bounding box center [35, 269] width 38 height 67
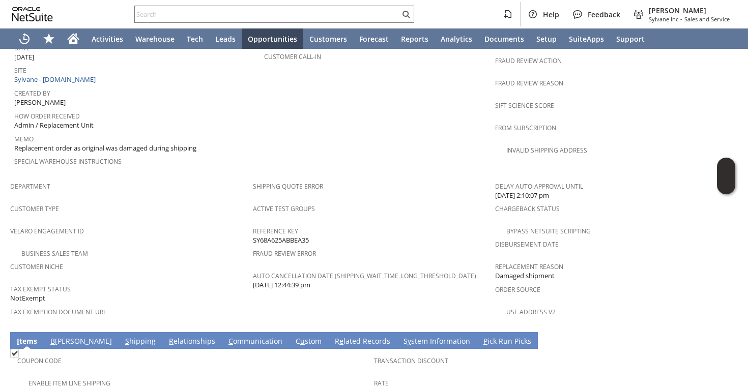
scroll to position [557, 0]
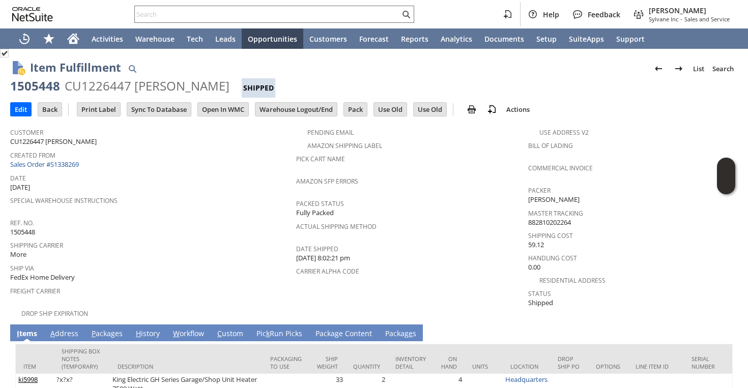
click at [129, 232] on div "Ref. No. 1505448" at bounding box center [150, 226] width 281 height 21
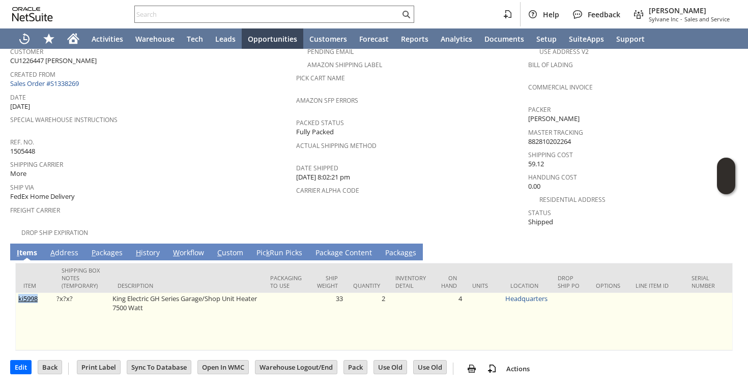
copy link "ki5998"
drag, startPoint x: 41, startPoint y: 291, endPoint x: 18, endPoint y: 291, distance: 23.4
click at [18, 293] on td "ki5998" at bounding box center [35, 322] width 38 height 58
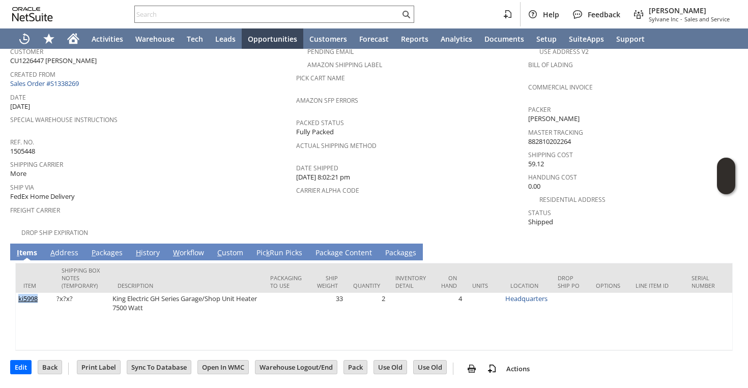
click at [100, 248] on link "P ackages" at bounding box center [107, 253] width 36 height 11
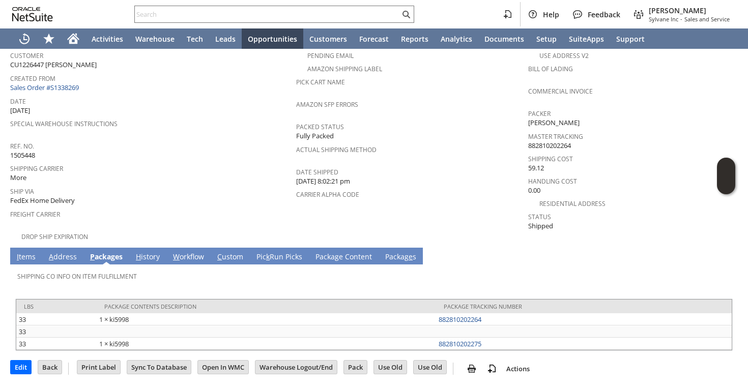
scroll to position [67, 0]
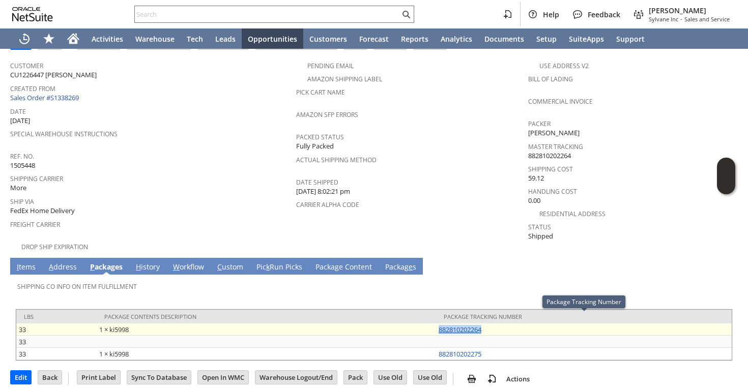
drag, startPoint x: 517, startPoint y: 319, endPoint x: 439, endPoint y: 320, distance: 77.4
click at [439, 324] on td "882810202264" at bounding box center [584, 330] width 296 height 12
copy link "882810202264"
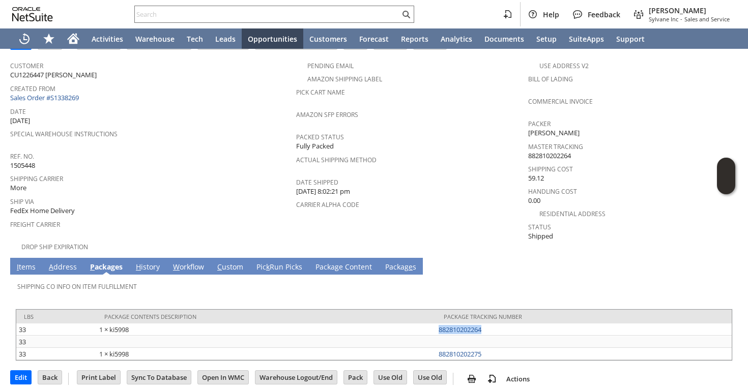
click at [24, 262] on link "I tems" at bounding box center [26, 267] width 24 height 11
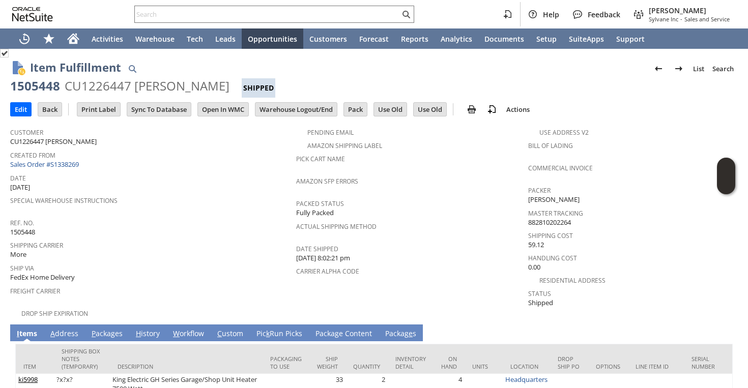
scroll to position [81, 0]
